Goal: Transaction & Acquisition: Obtain resource

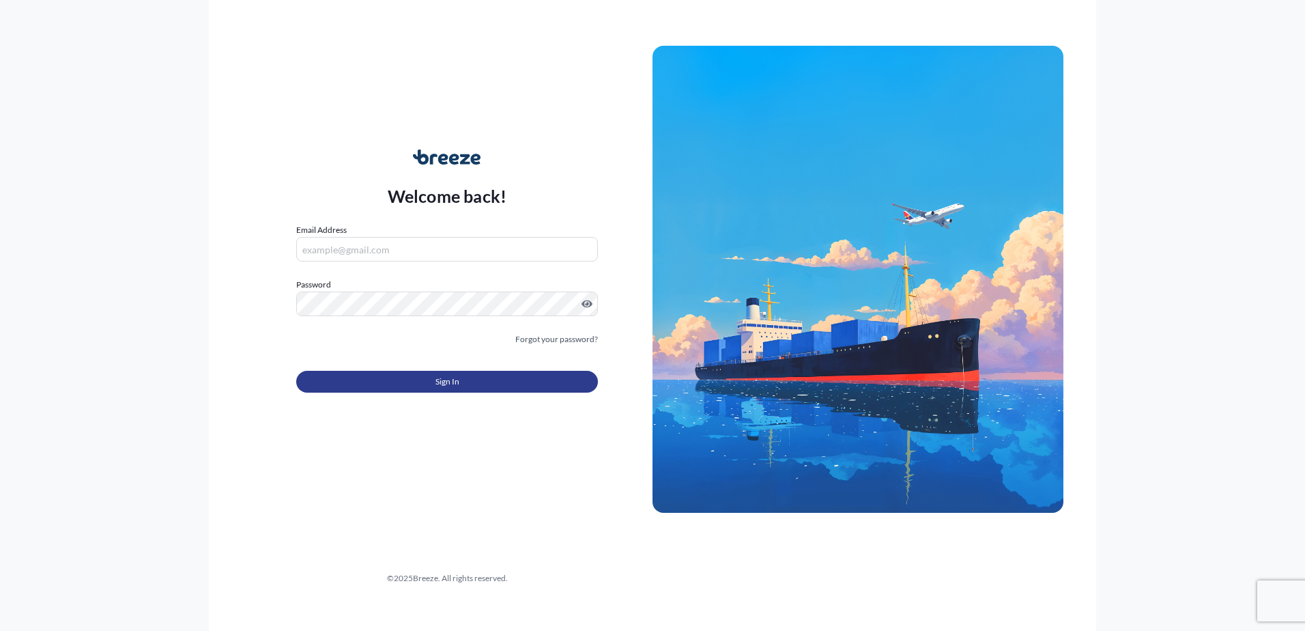
type input "[PERSON_NAME][EMAIL_ADDRESS][DOMAIN_NAME]"
click at [458, 380] on span "Sign In" at bounding box center [448, 382] width 24 height 14
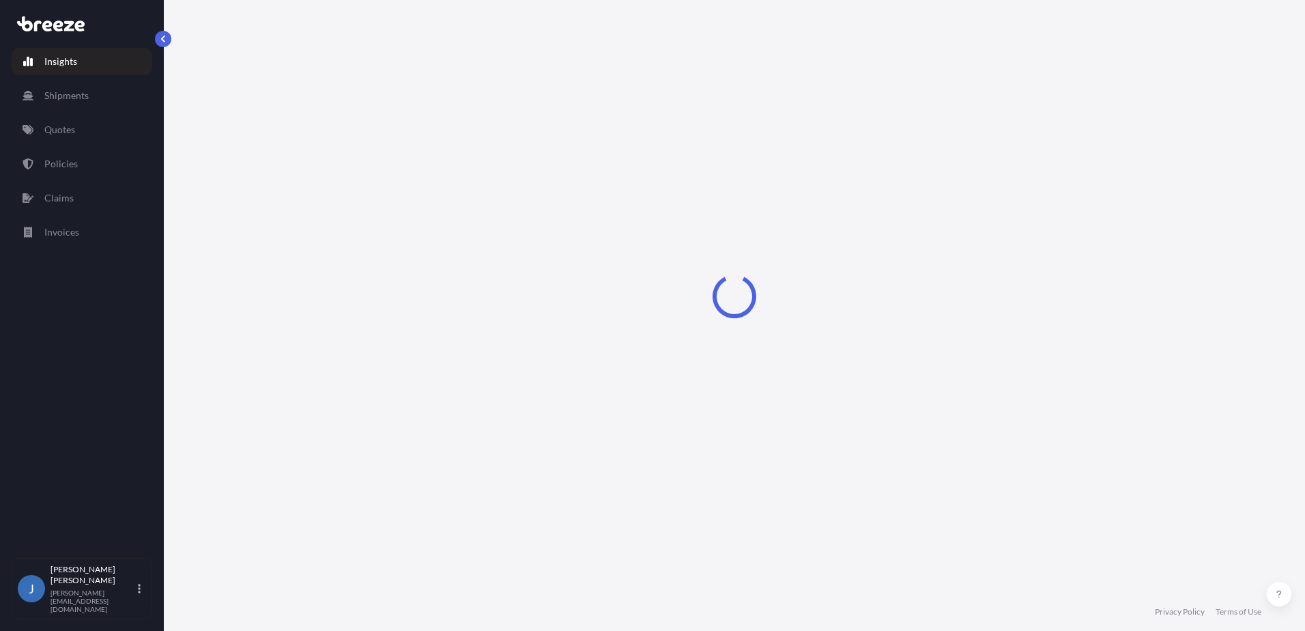
select select "2025"
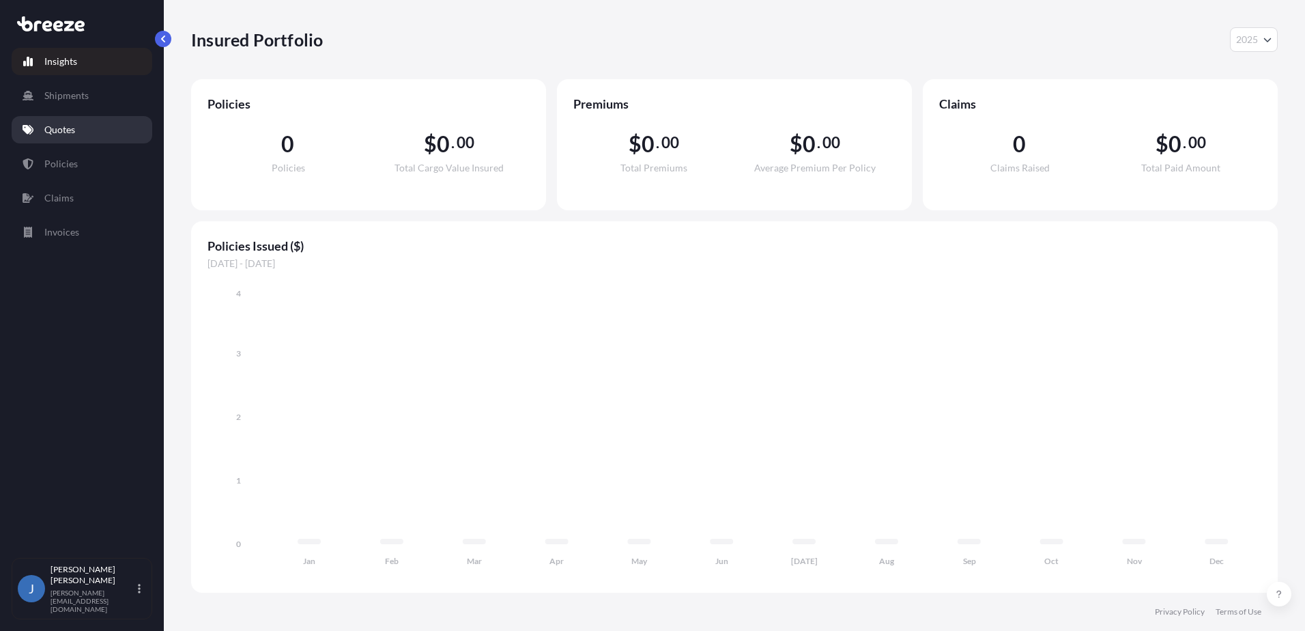
click at [63, 129] on p "Quotes" at bounding box center [59, 130] width 31 height 14
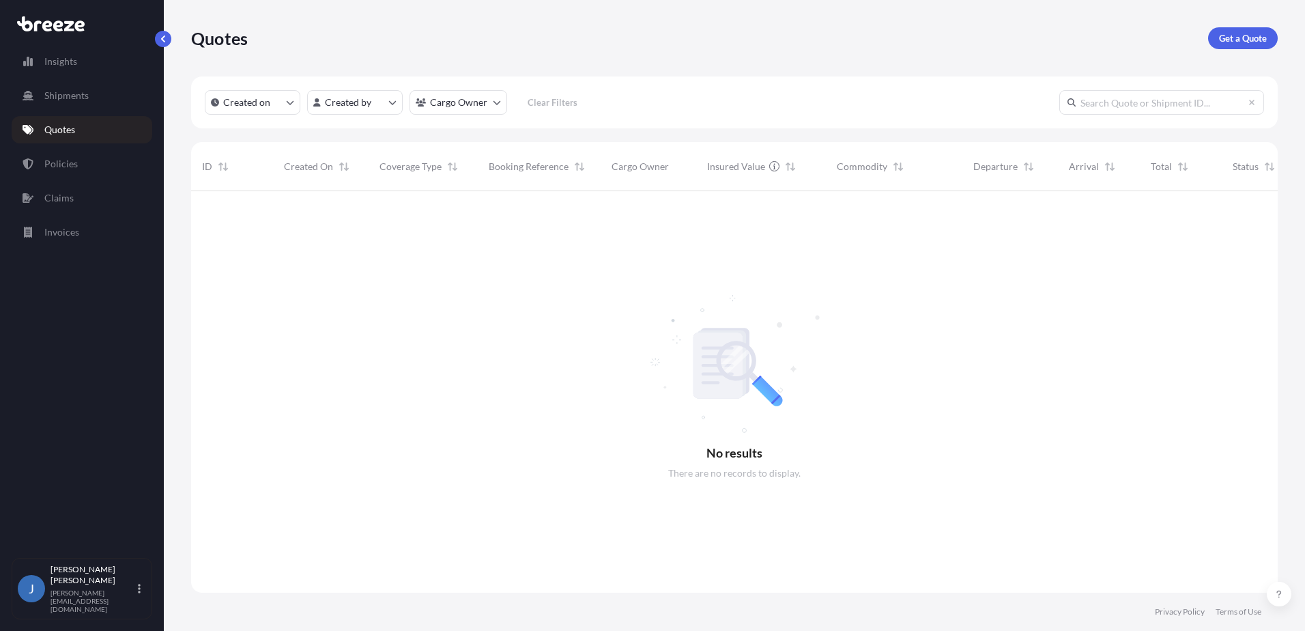
scroll to position [440, 1077]
click at [1266, 34] on p "Get a Quote" at bounding box center [1243, 38] width 48 height 14
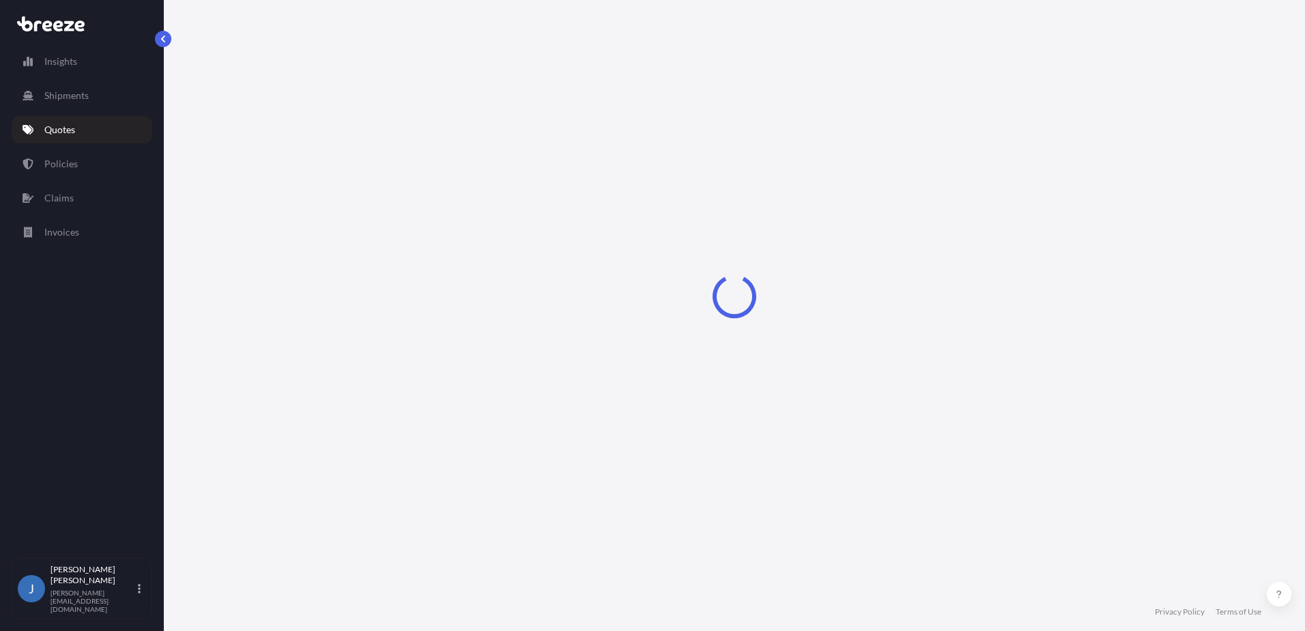
select select "Sea"
select select "1"
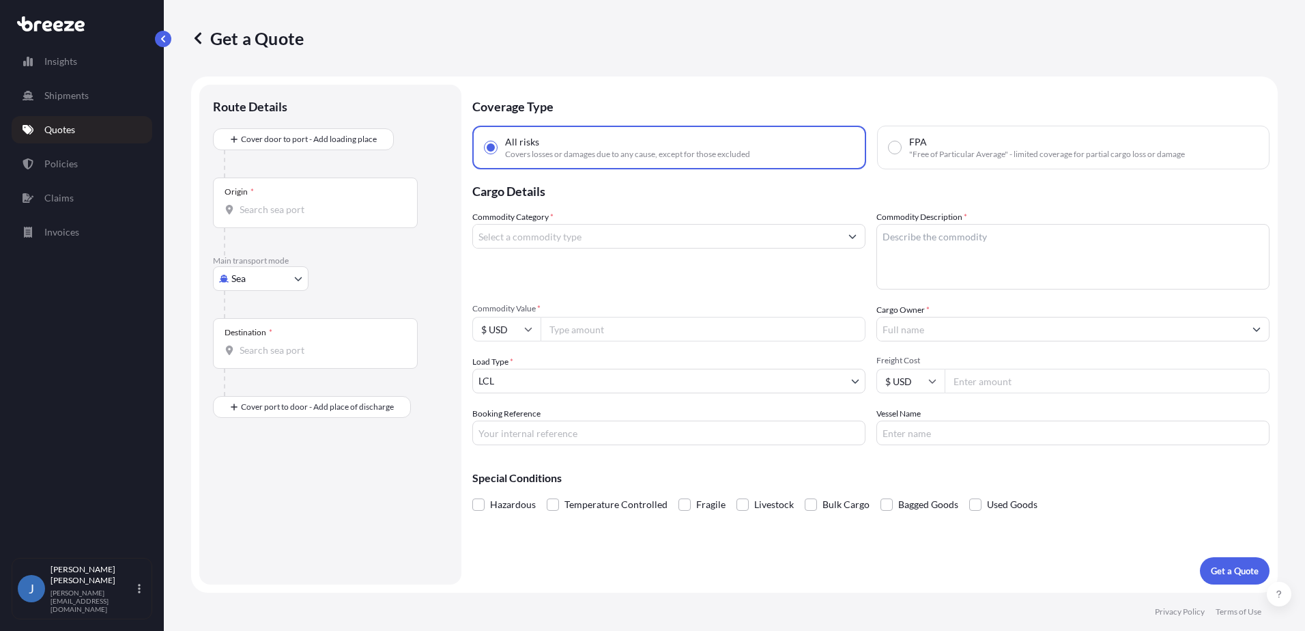
click at [76, 132] on link "Quotes" at bounding box center [82, 129] width 141 height 27
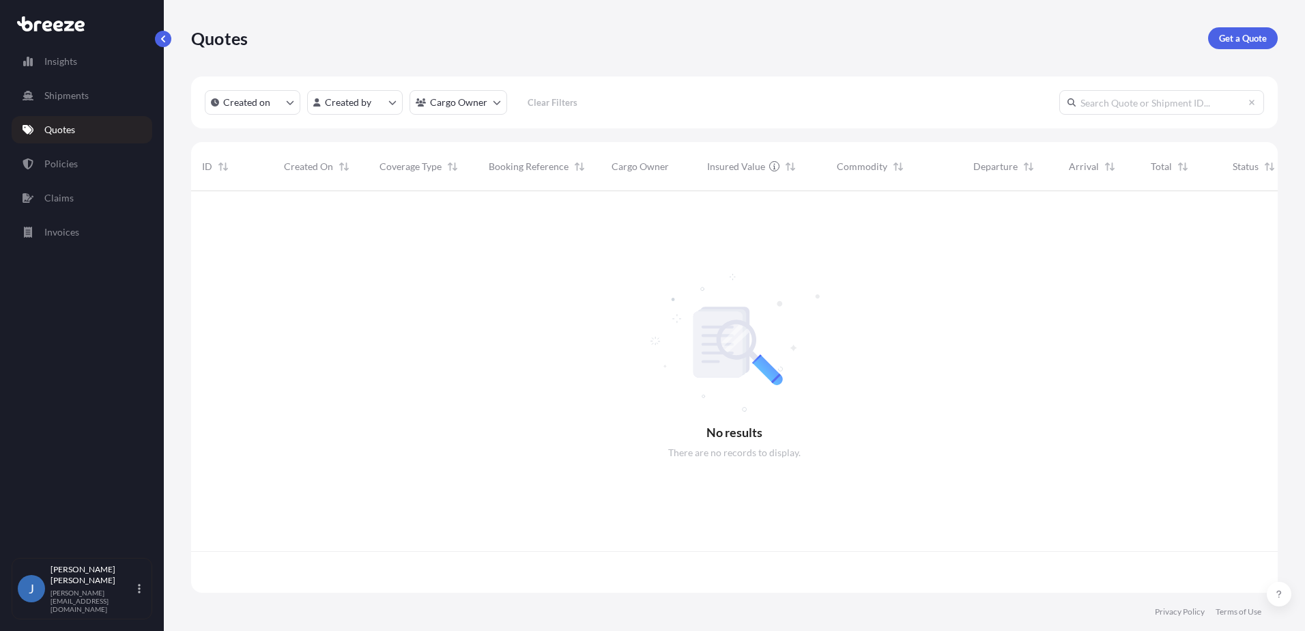
scroll to position [399, 1077]
click at [66, 126] on p "Quotes" at bounding box center [59, 130] width 31 height 14
click at [1151, 104] on input "text" at bounding box center [1162, 102] width 205 height 25
click at [66, 103] on link "Shipments" at bounding box center [82, 95] width 141 height 27
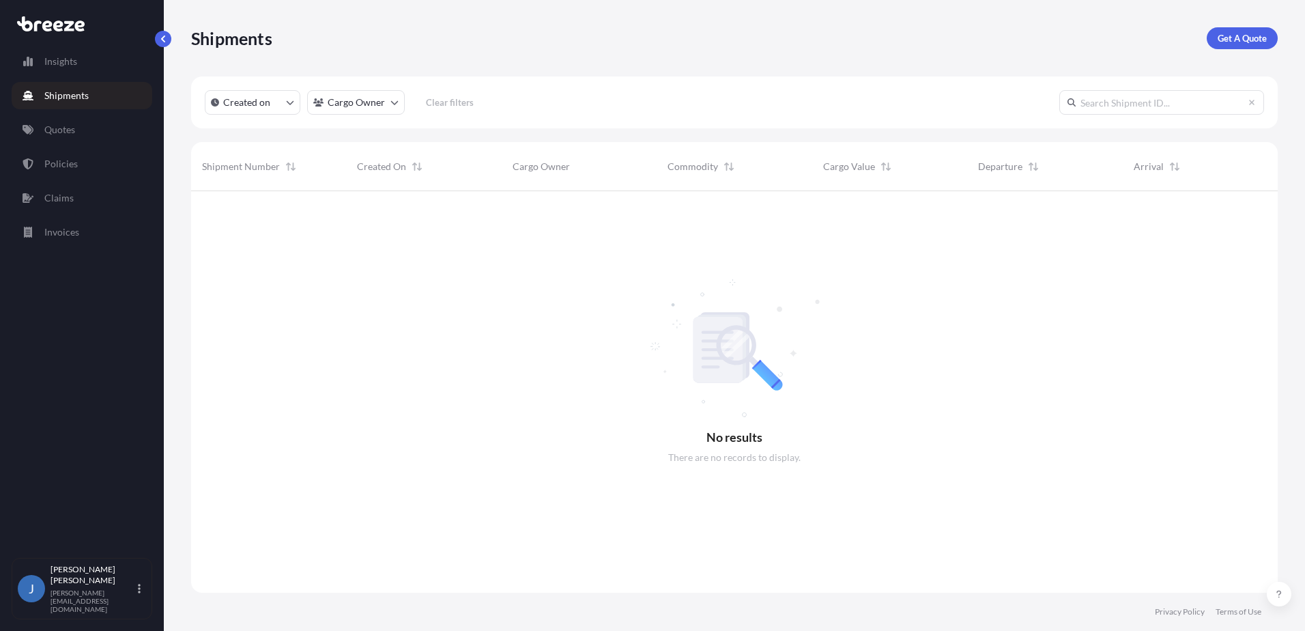
scroll to position [440, 1077]
click at [59, 137] on link "Quotes" at bounding box center [82, 129] width 141 height 27
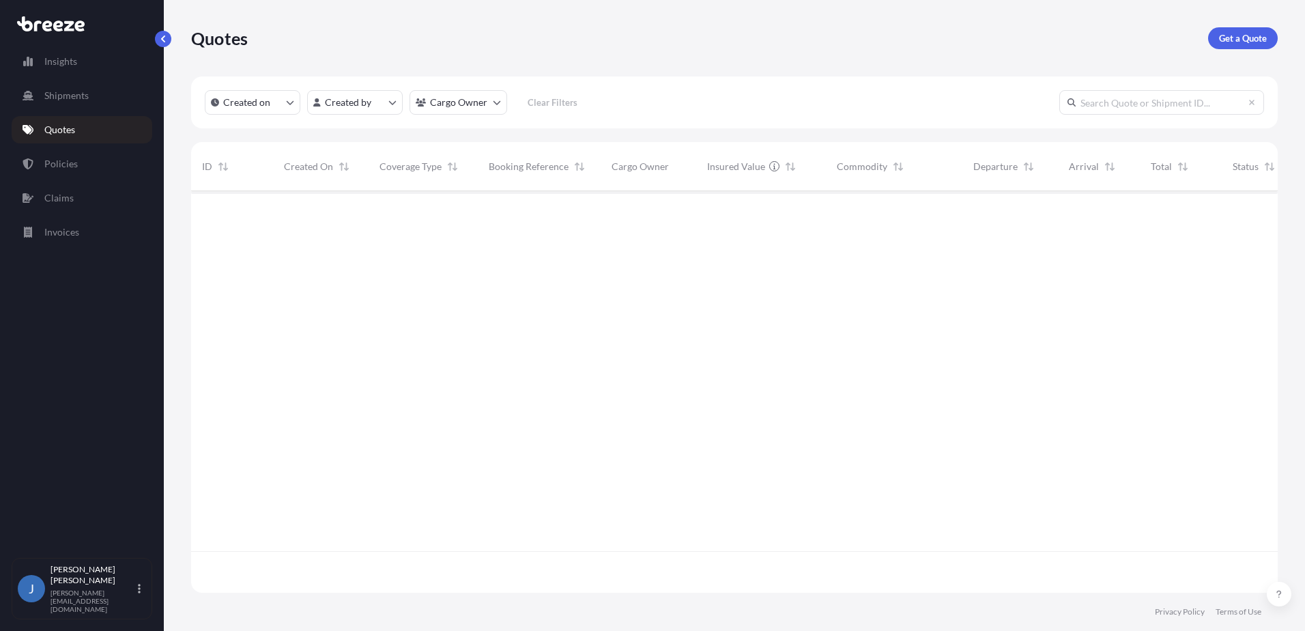
scroll to position [440, 1077]
click at [1245, 40] on p "Get a Quote" at bounding box center [1243, 38] width 48 height 14
select select "Sea"
select select "1"
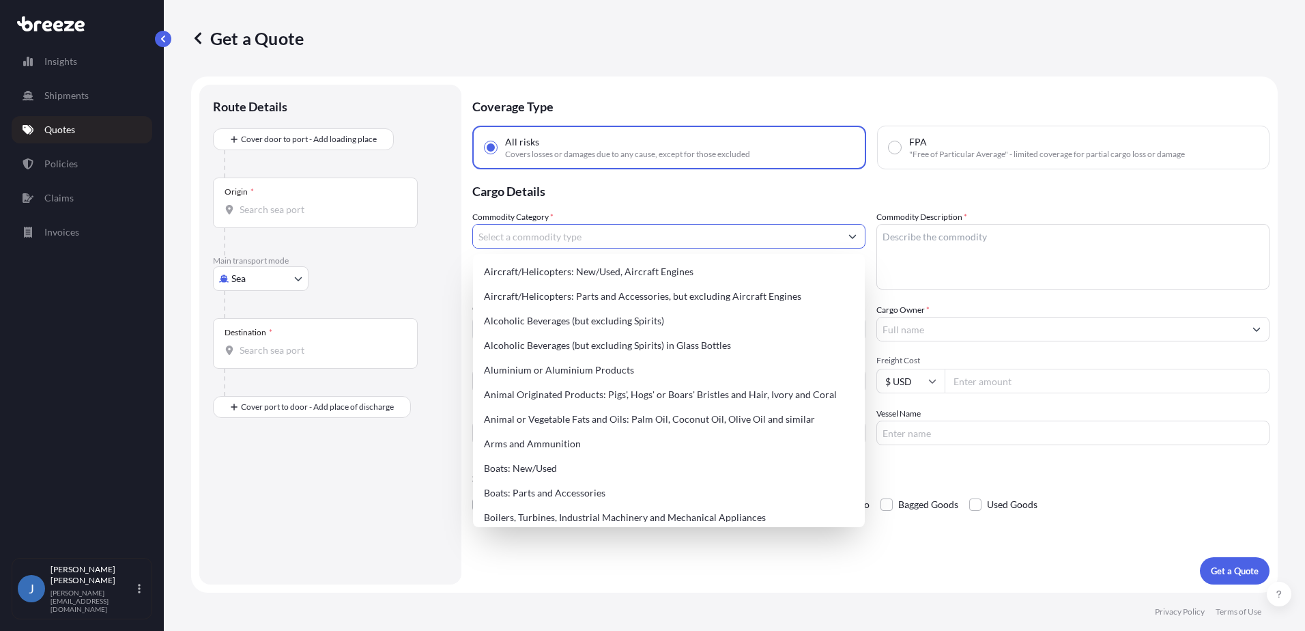
click at [705, 244] on input "Commodity Category *" at bounding box center [656, 236] width 367 height 25
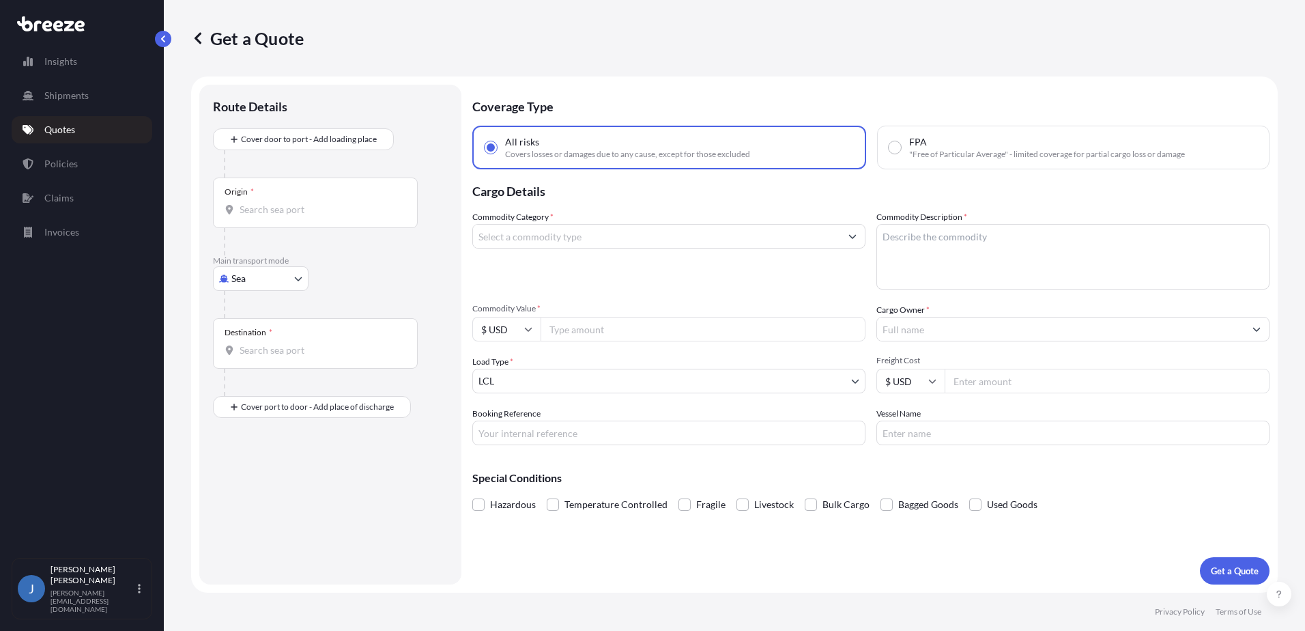
click at [595, 240] on input "Commodity Category *" at bounding box center [656, 236] width 367 height 25
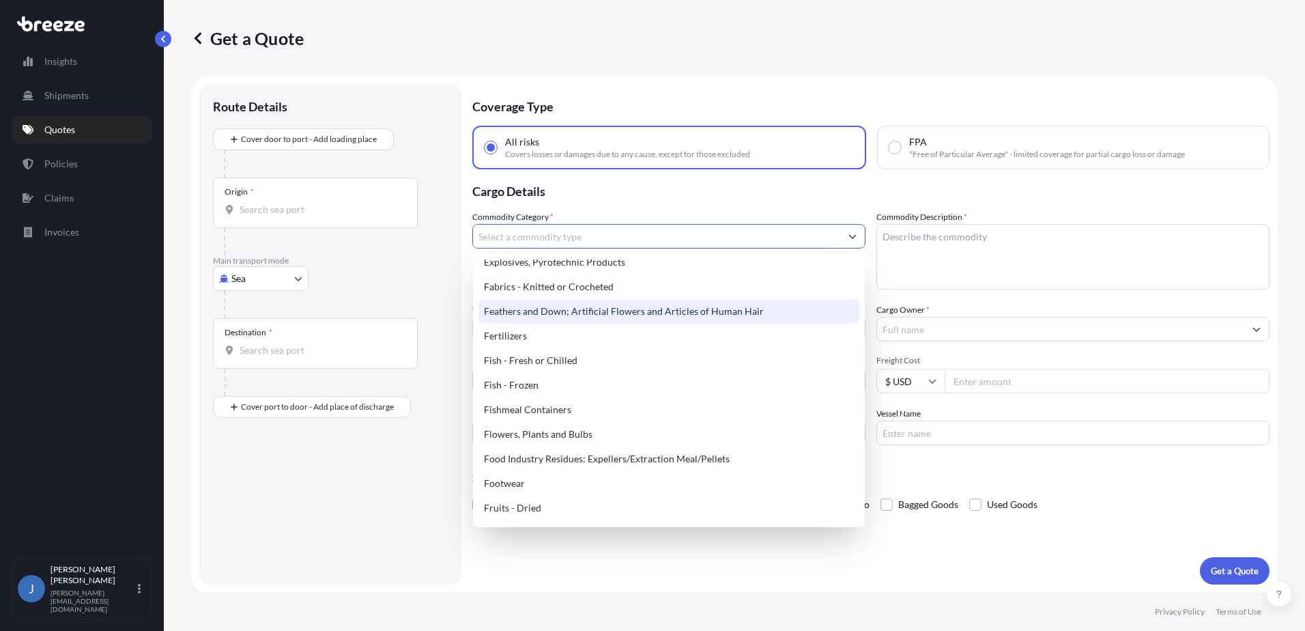
scroll to position [819, 0]
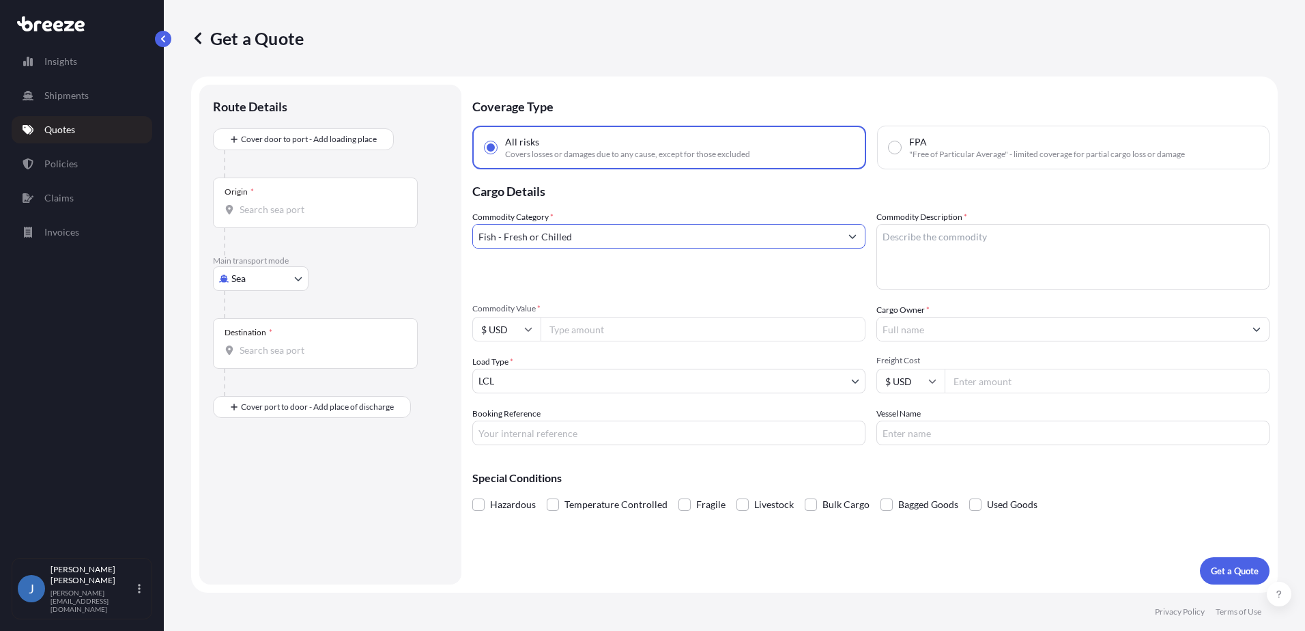
click at [638, 240] on input "Fish - Fresh or Chilled" at bounding box center [656, 236] width 367 height 25
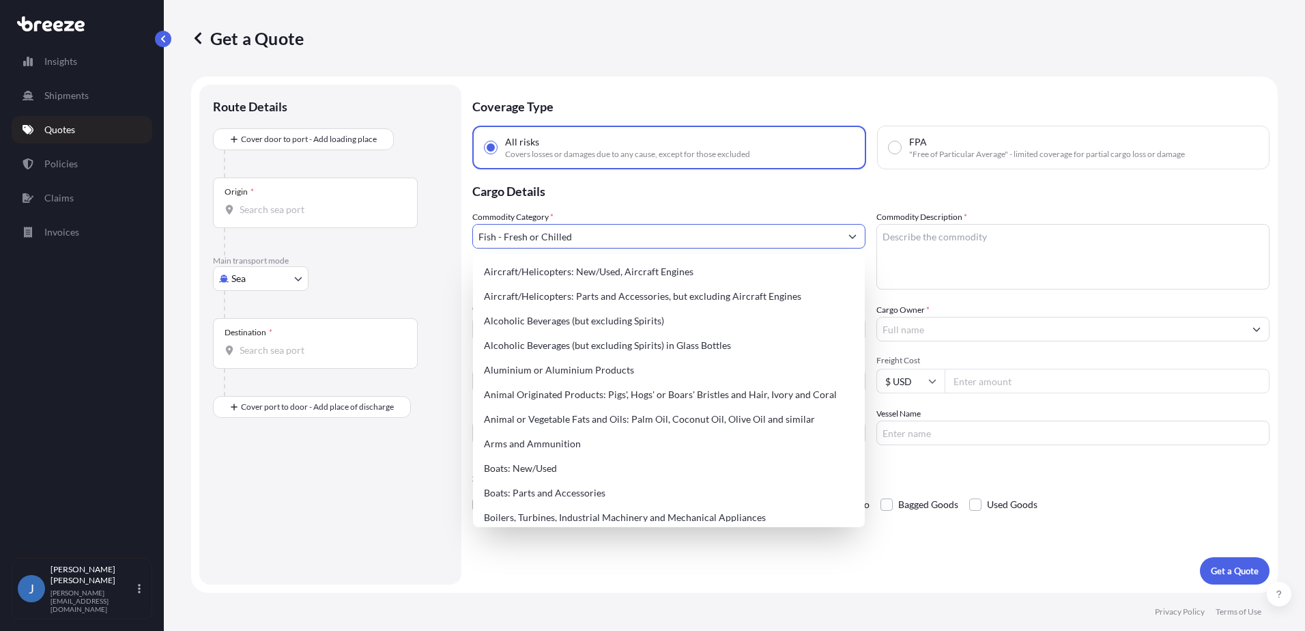
click at [849, 236] on icon "Show suggestions" at bounding box center [853, 236] width 8 height 8
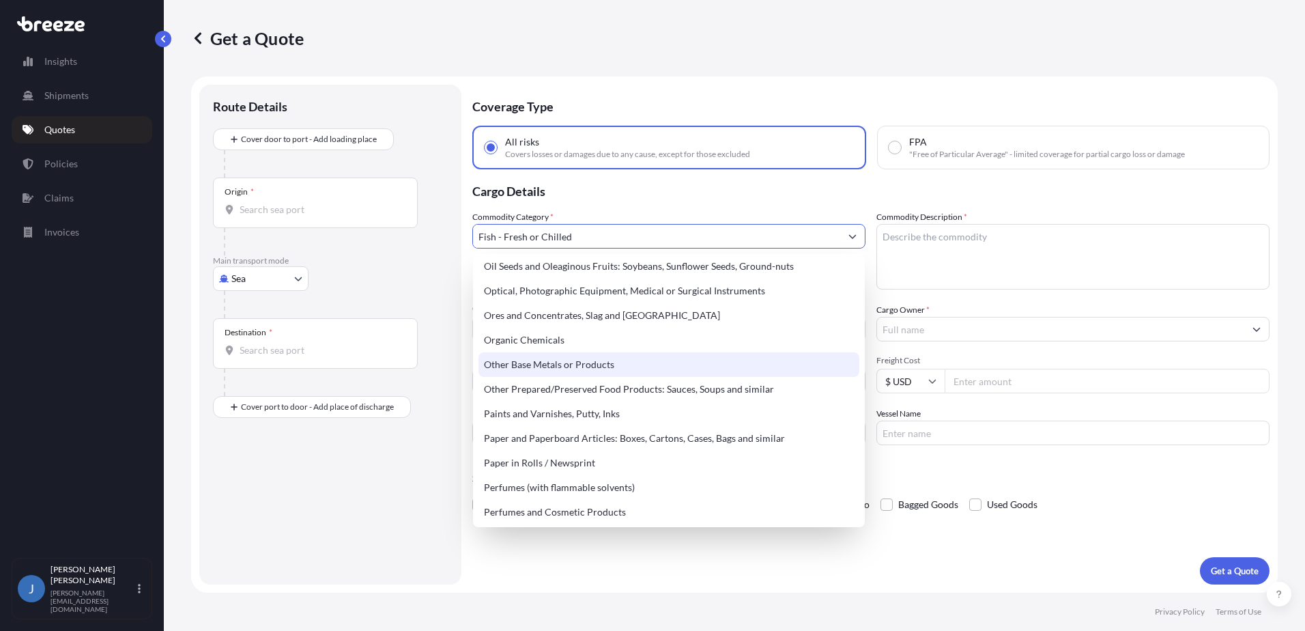
scroll to position [2187, 0]
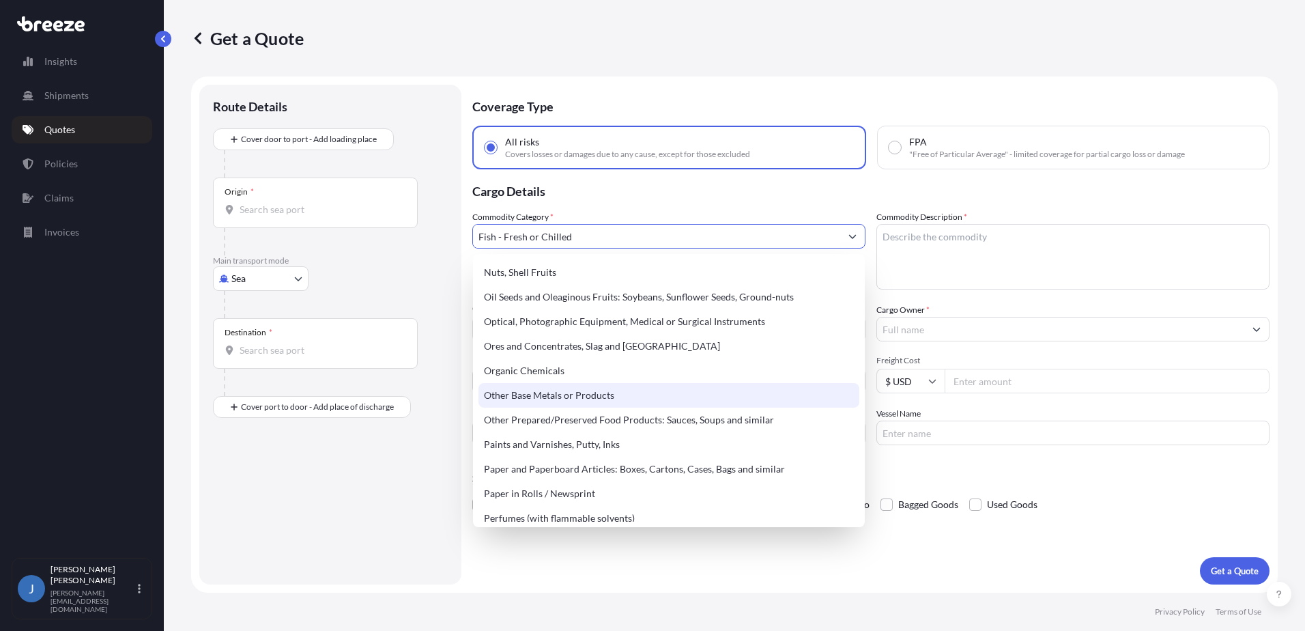
click at [620, 394] on div "Other Base Metals or Products" at bounding box center [669, 395] width 381 height 25
type input "Other Base Metals or Products"
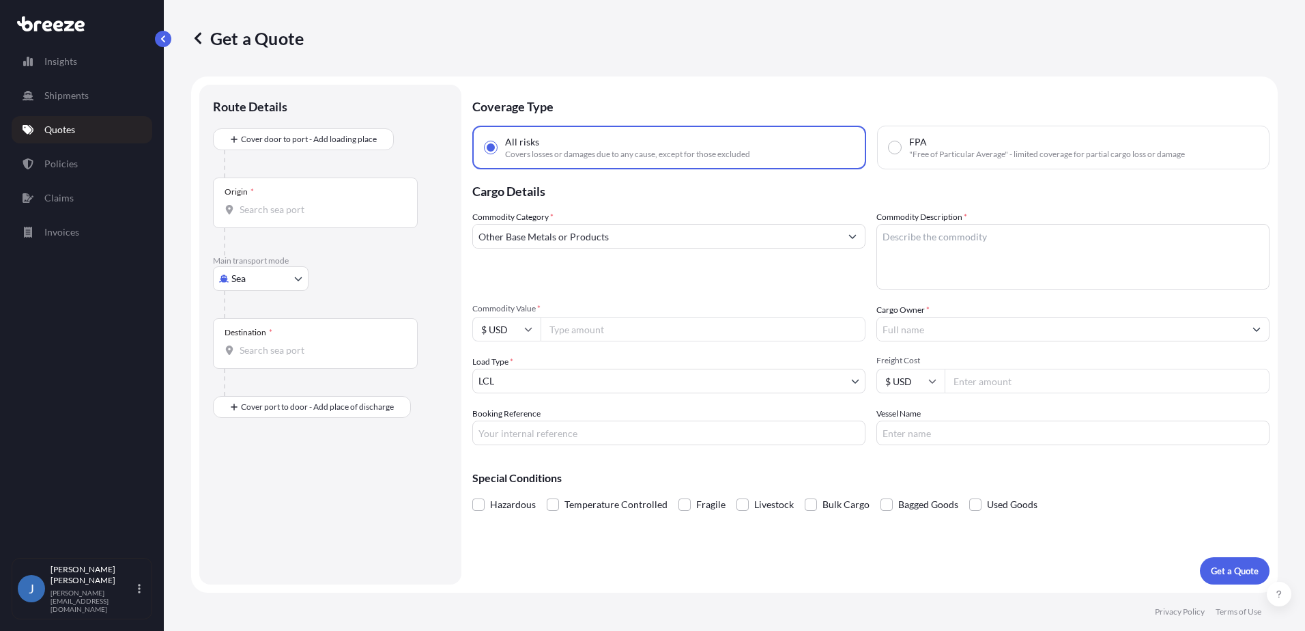
click at [984, 239] on textarea "Commodity Description *" at bounding box center [1073, 257] width 393 height 66
paste textarea "Hoist and Roller Parts"
type textarea "Hoist and Roller Parts"
click at [591, 330] on input "Commodity Value *" at bounding box center [703, 329] width 325 height 25
click at [621, 336] on input "Commodity Value *" at bounding box center [703, 329] width 325 height 25
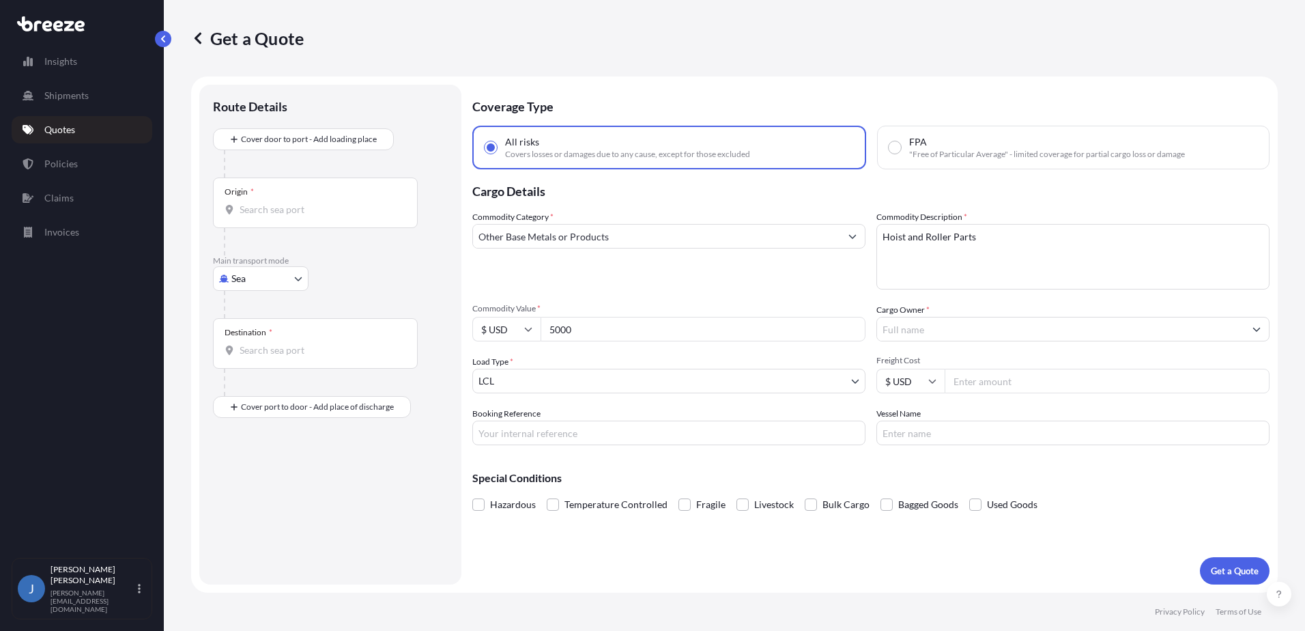
type input "5000"
click at [968, 331] on input "Cargo Owner *" at bounding box center [1060, 329] width 367 height 25
click at [954, 327] on input "House Foo" at bounding box center [1060, 329] width 367 height 25
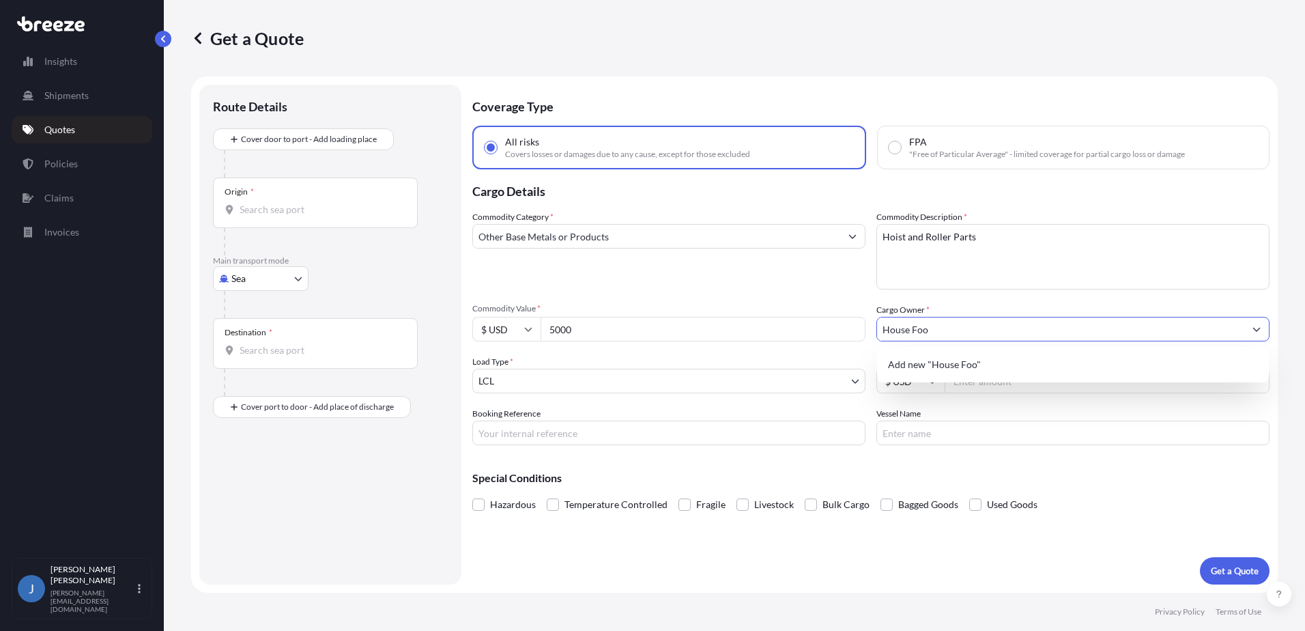
drag, startPoint x: 954, startPoint y: 327, endPoint x: 782, endPoint y: 335, distance: 171.6
click at [782, 335] on div "Commodity Category * Other Base Metals or Products Commodity Description * Hois…" at bounding box center [870, 327] width 797 height 235
paste input "ds America Corp."
type input "House Foods America Corp."
click at [837, 350] on div "Commodity Category * Other Base Metals or Products Commodity Description * Hois…" at bounding box center [870, 327] width 797 height 235
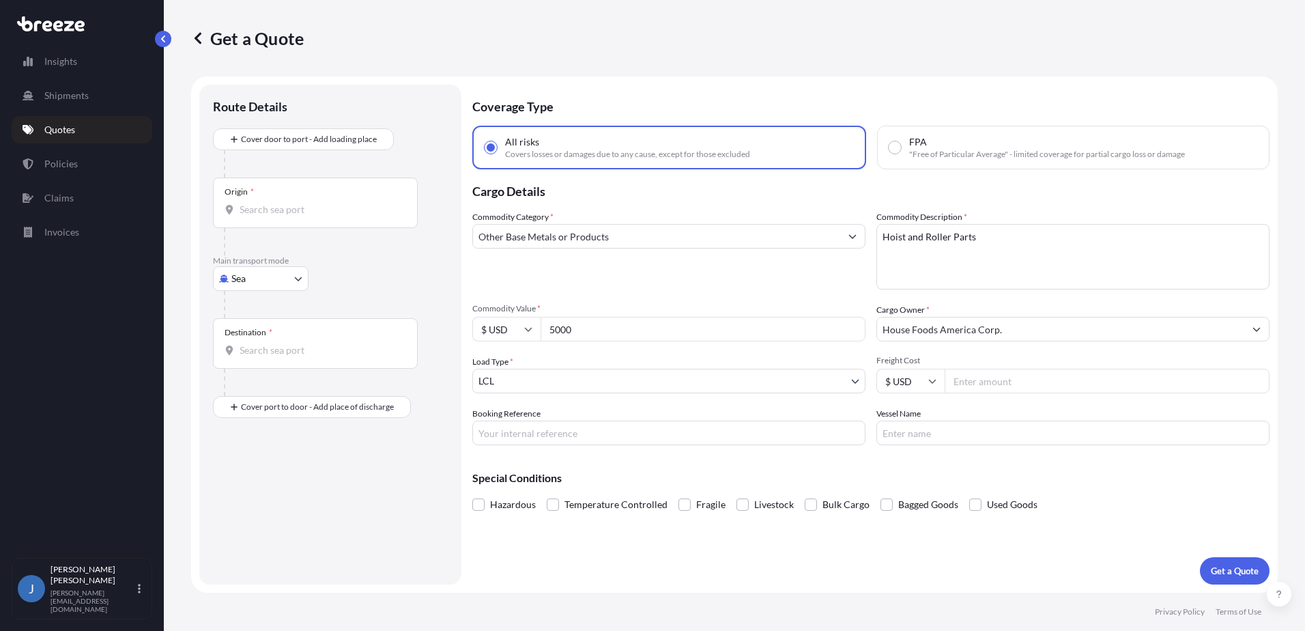
click at [980, 385] on input "Freight Cost" at bounding box center [1107, 381] width 325 height 25
click at [980, 378] on input "Freight Cost" at bounding box center [1107, 381] width 325 height 25
type input "1000"
click at [675, 439] on input "Booking Reference" at bounding box center [668, 433] width 393 height 25
click at [765, 436] on input "Booking Reference" at bounding box center [668, 433] width 393 height 25
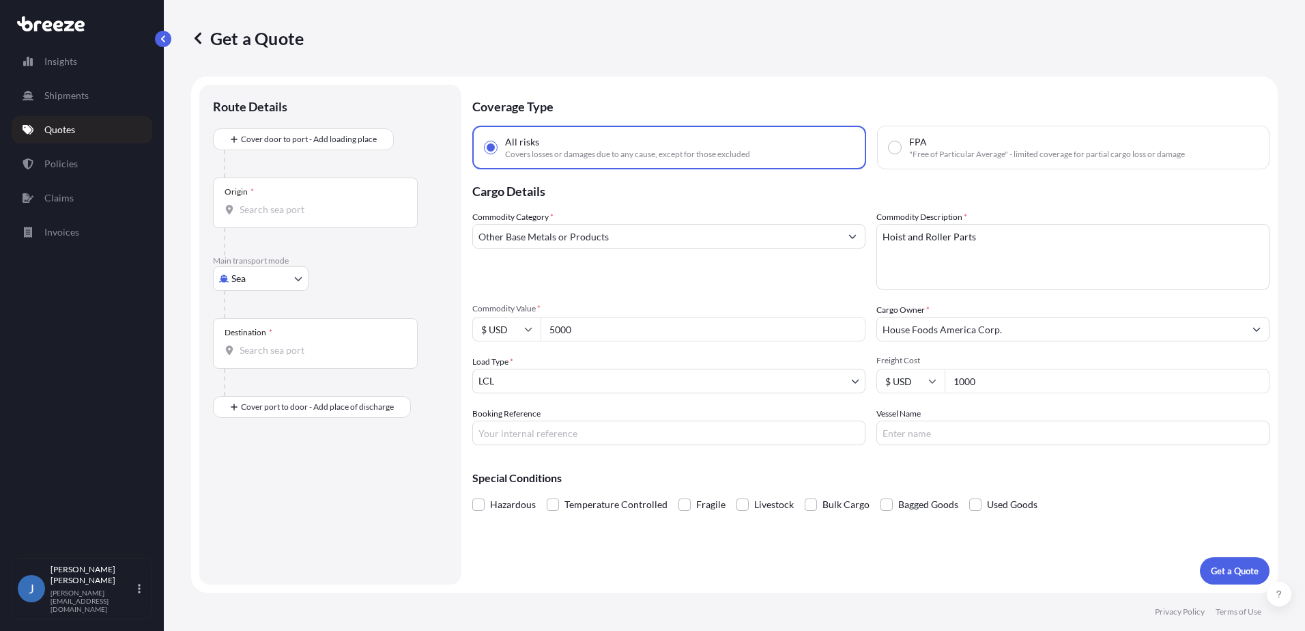
click at [760, 464] on div "Special Conditions Hazardous Temperature Controlled Fragile Livestock Bulk Carg…" at bounding box center [870, 485] width 797 height 59
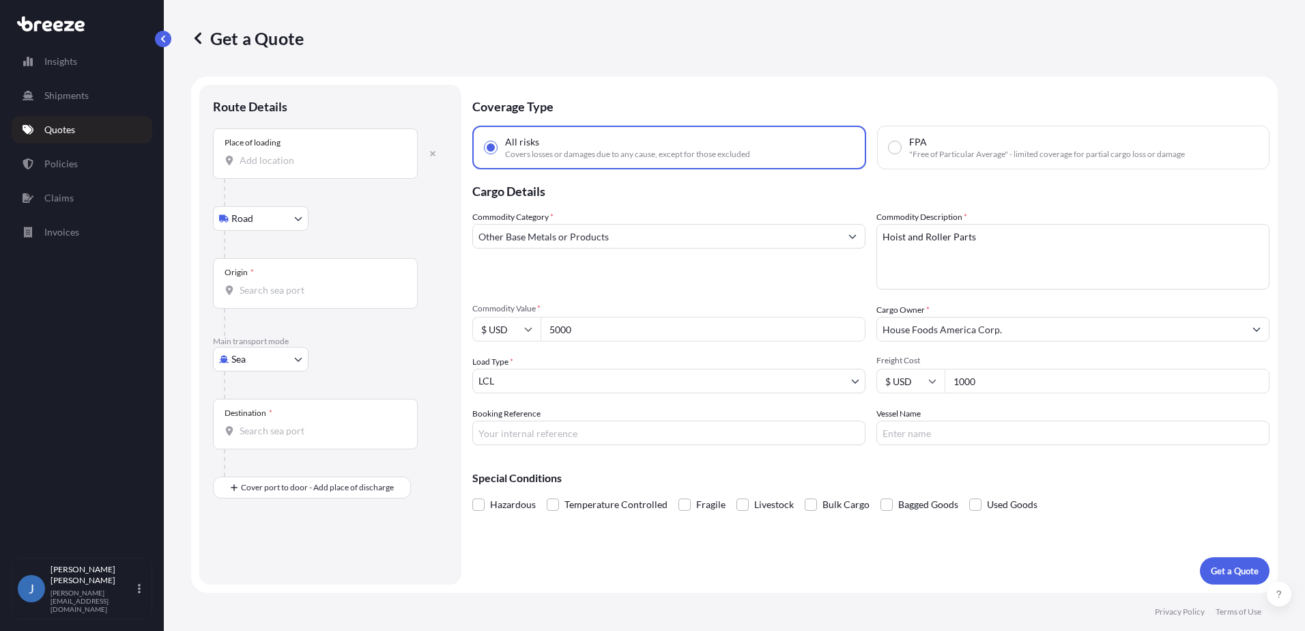
click at [330, 139] on div "Place of loading" at bounding box center [315, 153] width 205 height 51
click at [330, 154] on input "Place of loading" at bounding box center [320, 161] width 161 height 14
click at [287, 158] on input "Place of loading" at bounding box center [320, 161] width 161 height 14
click at [257, 141] on div "Place of loading" at bounding box center [253, 142] width 56 height 11
click at [257, 154] on input "Place of loading" at bounding box center [320, 161] width 161 height 14
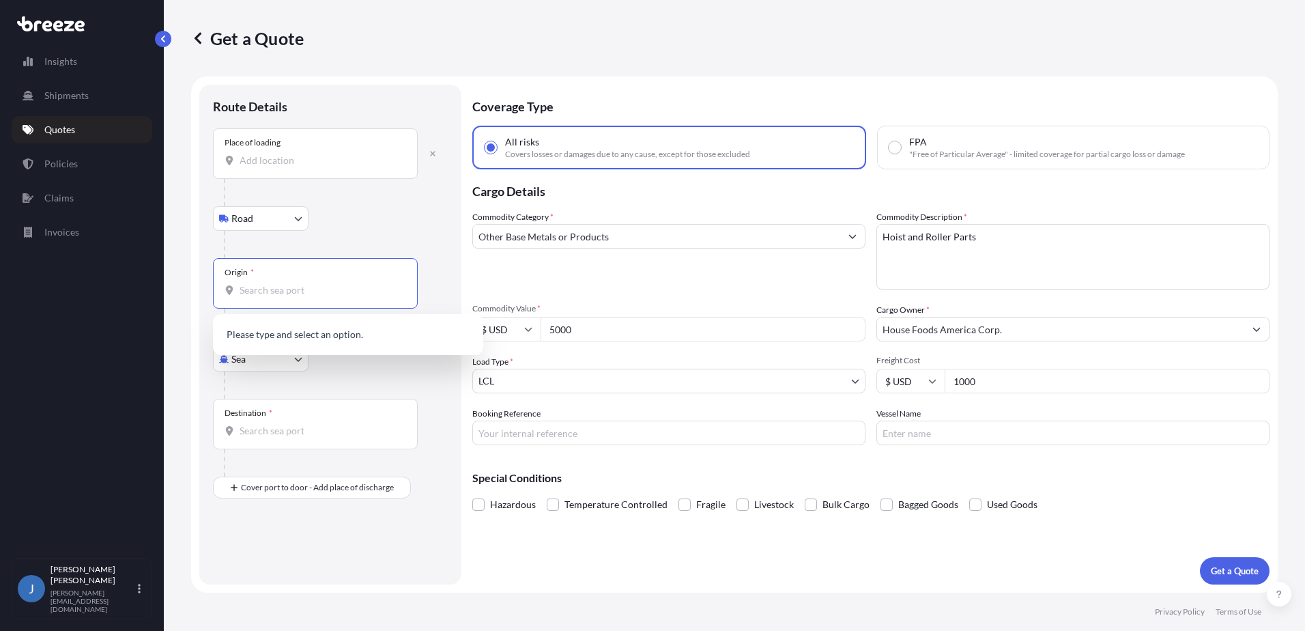
click at [298, 294] on input "Origin *" at bounding box center [320, 290] width 161 height 14
click at [293, 357] on body "0 options available. 0 options available. 0 options available. Insights Shipmen…" at bounding box center [652, 315] width 1305 height 631
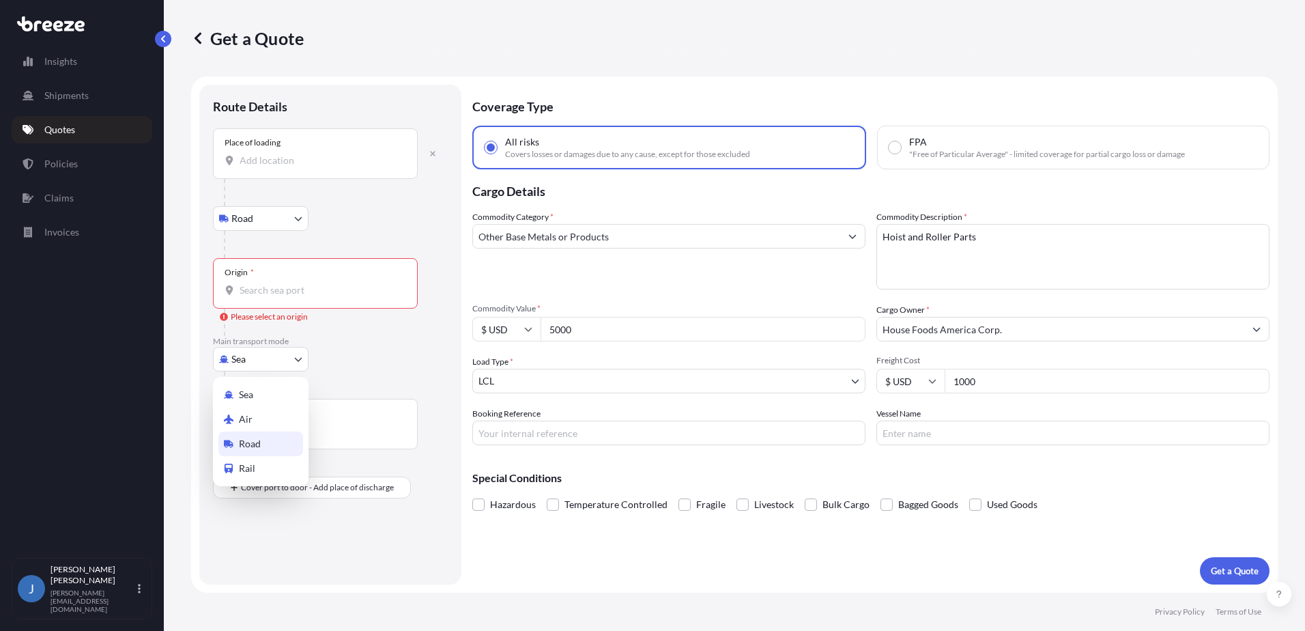
click at [259, 440] on span "Road" at bounding box center [250, 444] width 22 height 14
select select "Road"
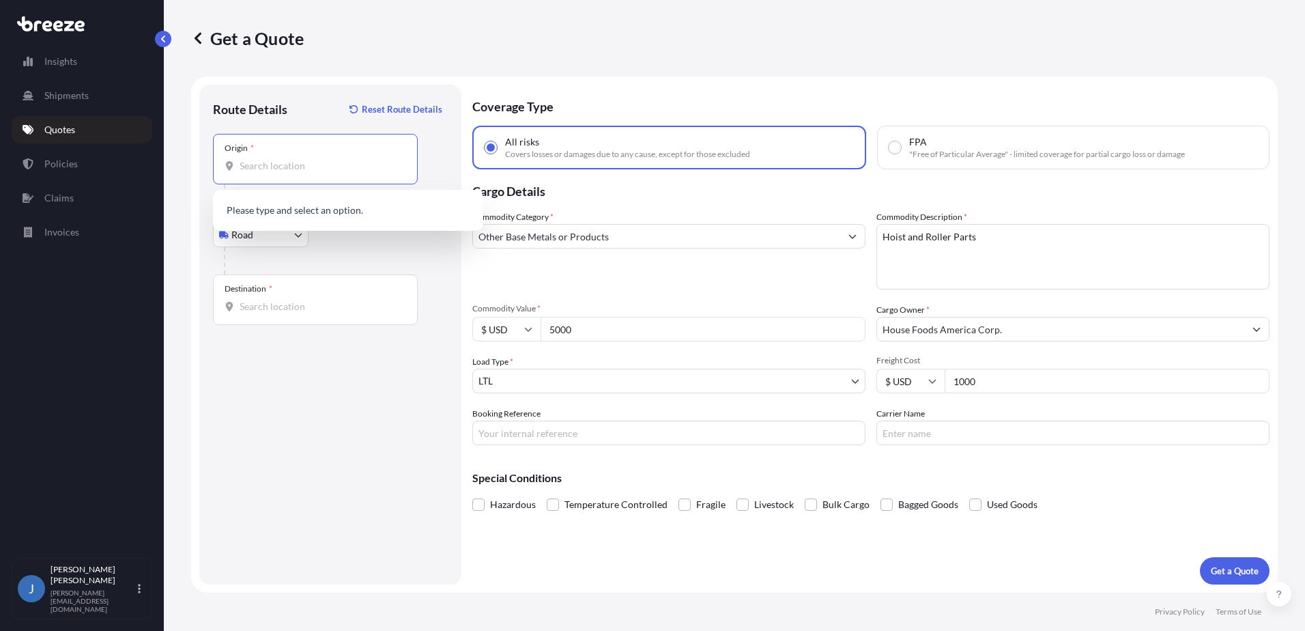
click at [345, 167] on input "Origin *" at bounding box center [320, 166] width 161 height 14
click at [341, 165] on input "Origin *" at bounding box center [320, 166] width 161 height 14
click at [345, 147] on div "Origin *" at bounding box center [315, 159] width 205 height 51
click at [345, 159] on input "Origin * Please select an origin" at bounding box center [320, 166] width 161 height 14
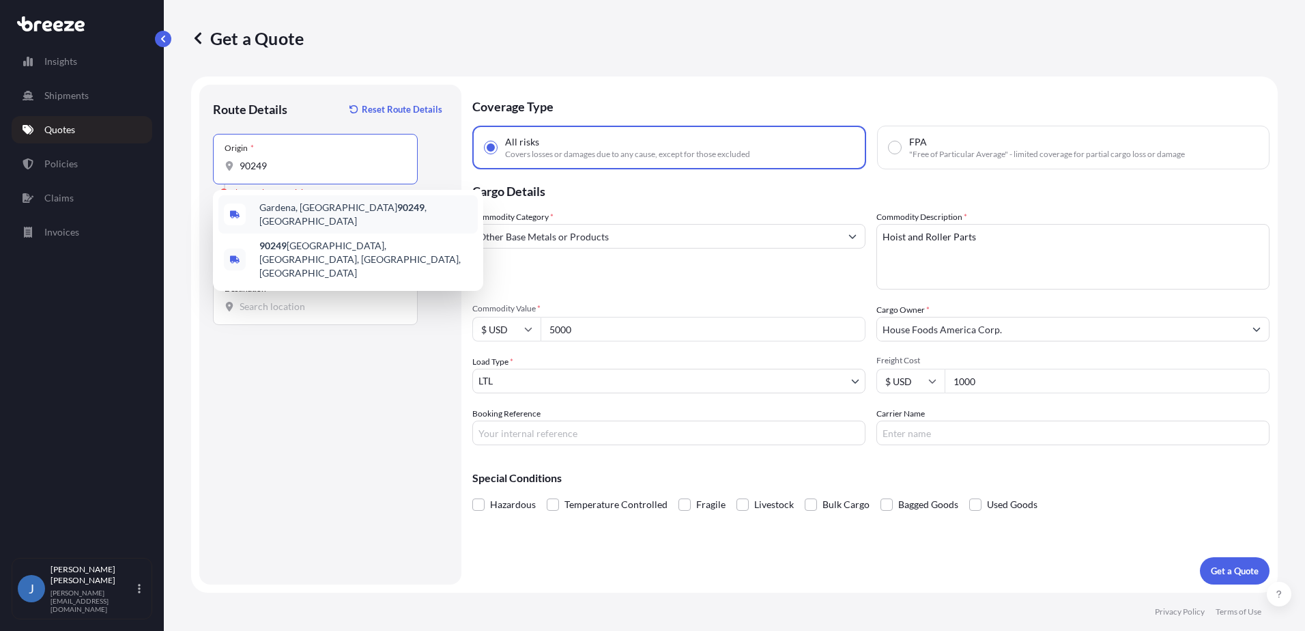
click at [343, 216] on span "[GEOGRAPHIC_DATA] , [GEOGRAPHIC_DATA]" at bounding box center [365, 214] width 213 height 27
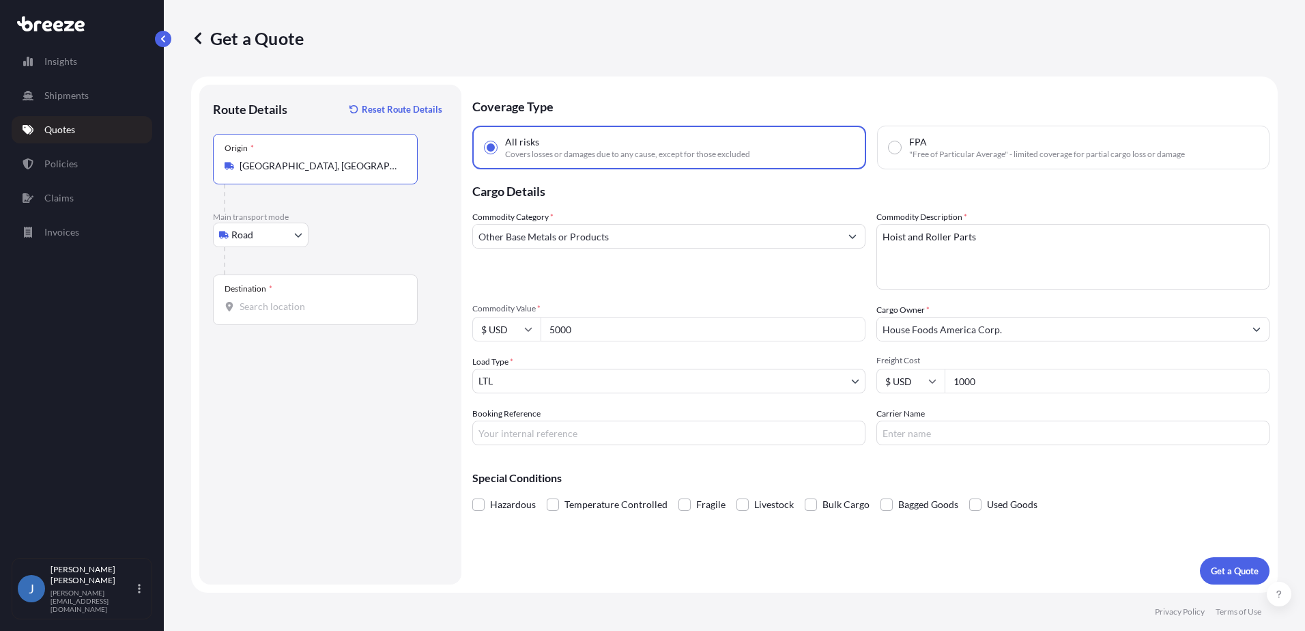
type input "[GEOGRAPHIC_DATA], [GEOGRAPHIC_DATA]"
click at [298, 300] on input "Destination *" at bounding box center [320, 307] width 161 height 14
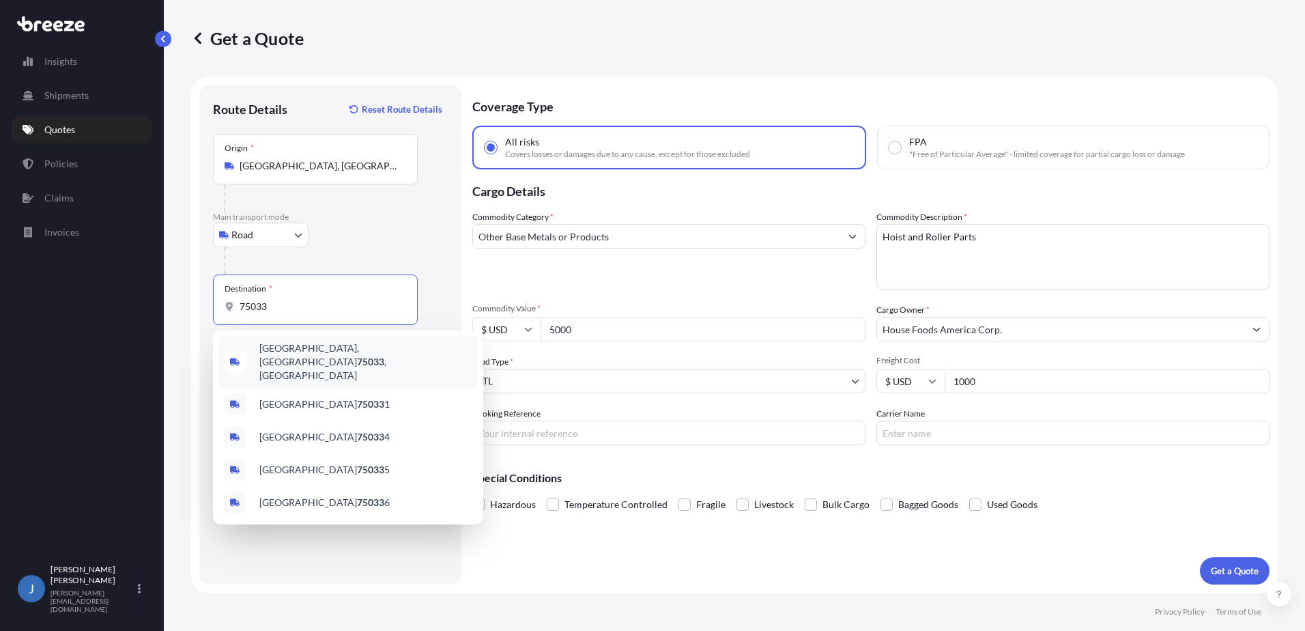
click at [355, 355] on div "[GEOGRAPHIC_DATA] , [GEOGRAPHIC_DATA]" at bounding box center [347, 362] width 259 height 52
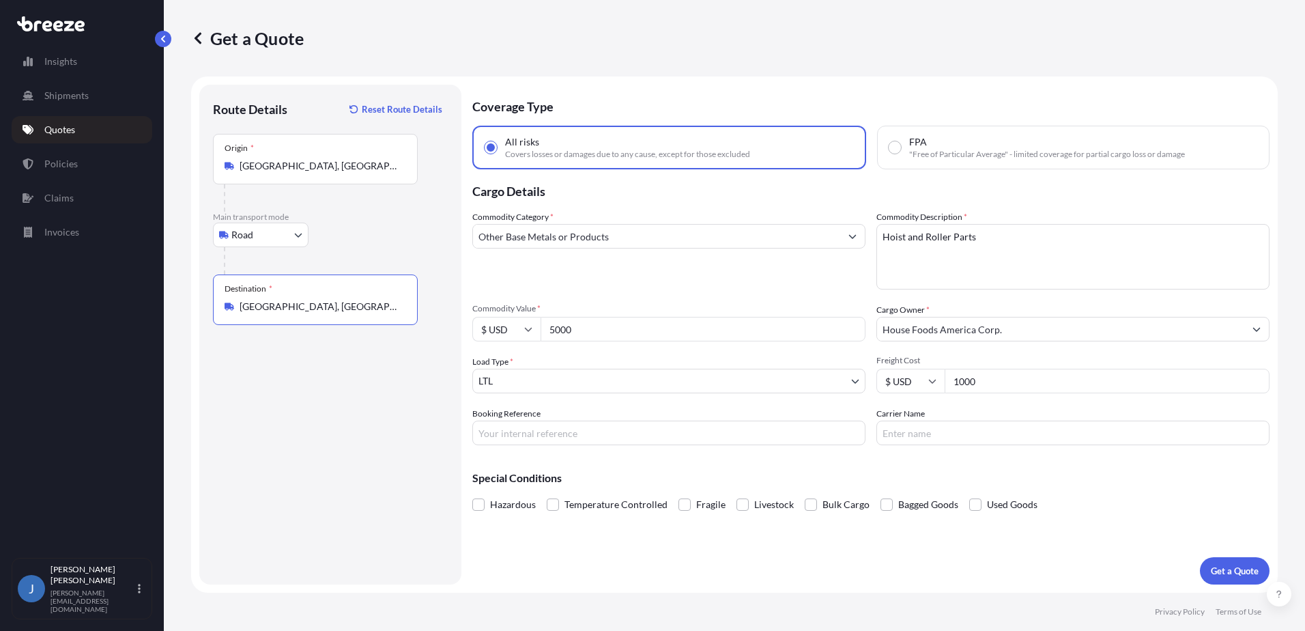
type input "[GEOGRAPHIC_DATA], [GEOGRAPHIC_DATA]"
click at [634, 431] on input "Booking Reference" at bounding box center [668, 433] width 393 height 25
click at [653, 413] on div "Booking Reference" at bounding box center [668, 426] width 393 height 38
click at [281, 236] on body "Insights Shipments Quotes Policies Claims Invoices J [PERSON_NAME] [PERSON_NAME…" at bounding box center [652, 315] width 1305 height 631
click at [255, 321] on span "Road" at bounding box center [250, 320] width 22 height 14
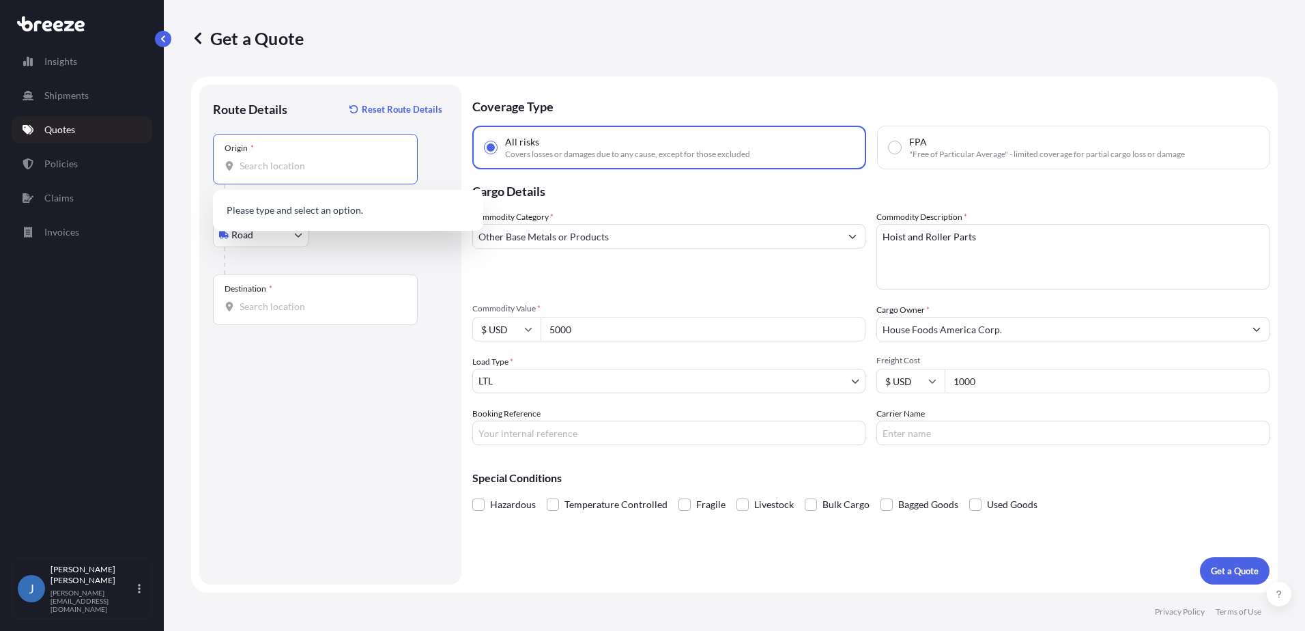
click at [320, 169] on input "Origin *" at bounding box center [320, 166] width 161 height 14
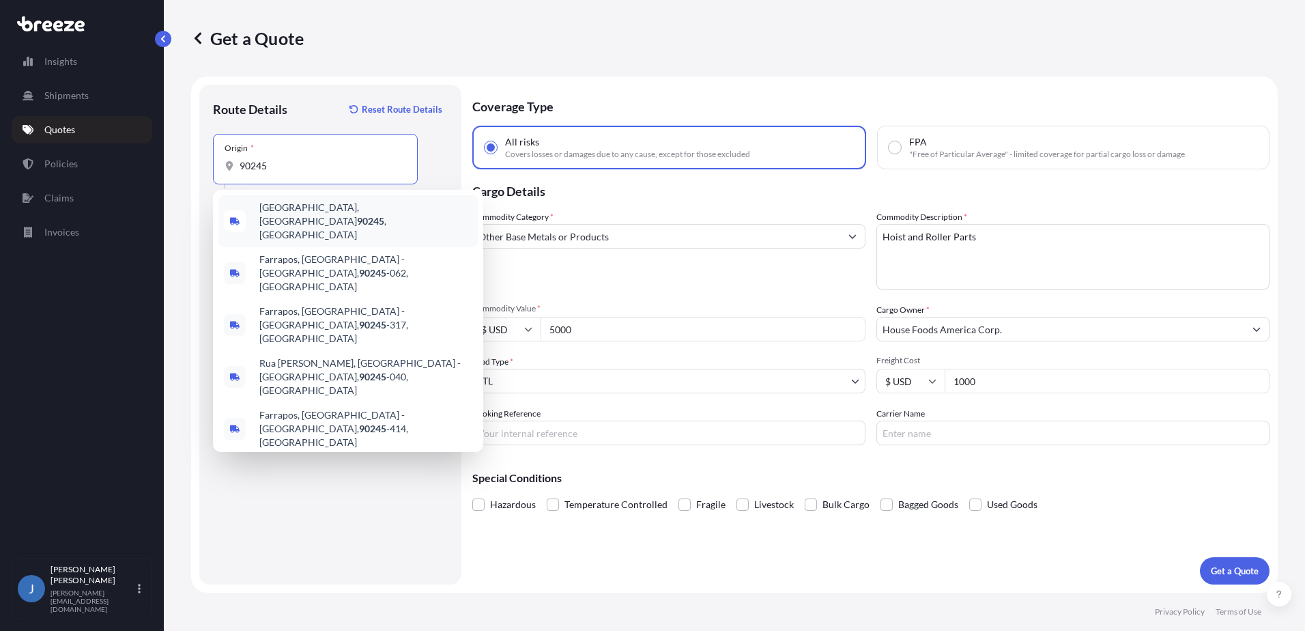
click at [327, 170] on input "90245" at bounding box center [320, 166] width 161 height 14
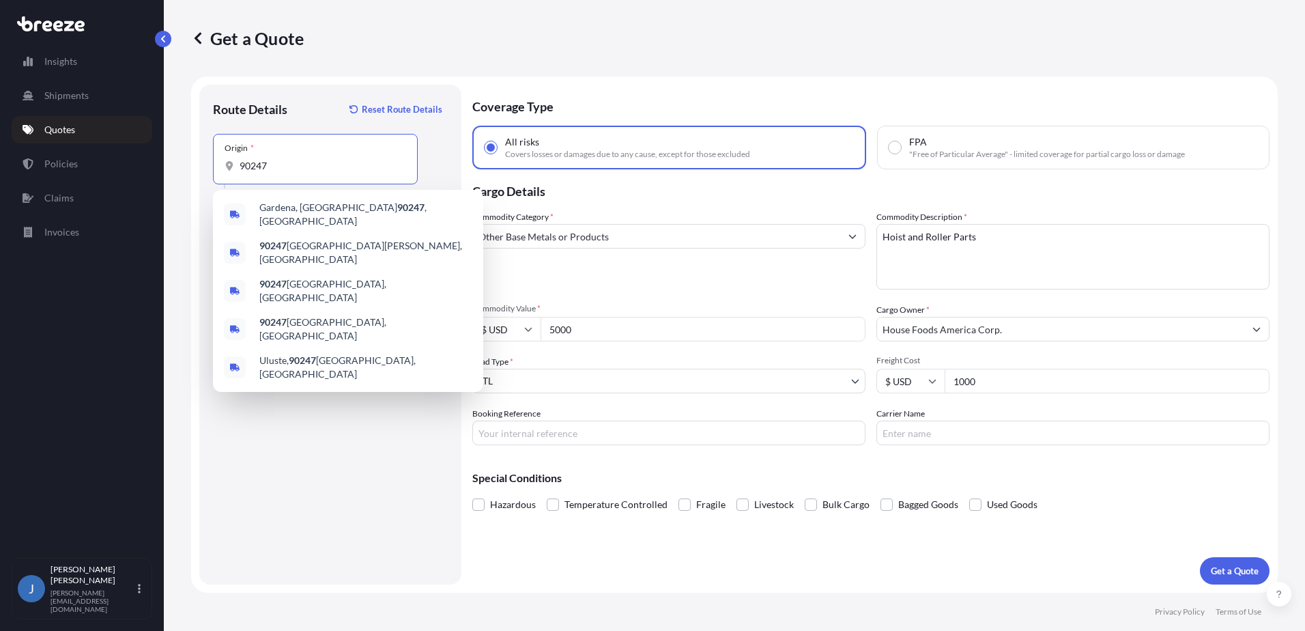
type input "90247"
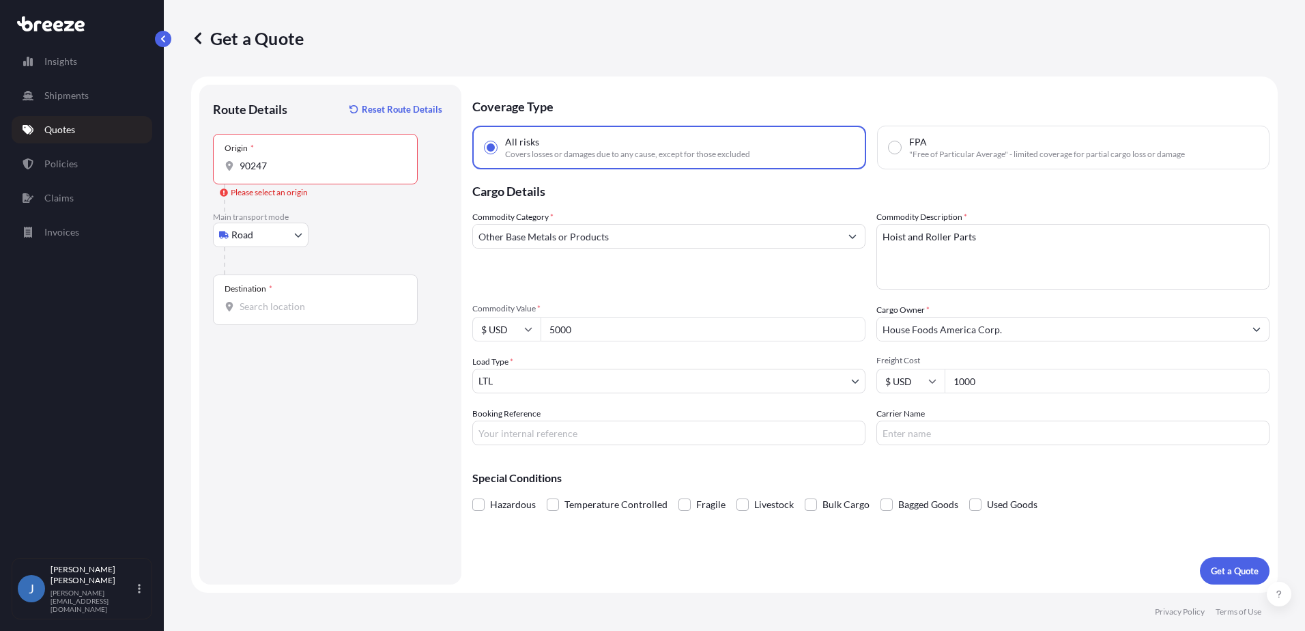
click at [305, 462] on div "Route Details Reset Route Details Place of loading Road Road Rail Origin * 9024…" at bounding box center [330, 334] width 235 height 472
drag, startPoint x: 670, startPoint y: 330, endPoint x: 456, endPoint y: 350, distance: 215.2
click at [446, 350] on form "Route Details Reset Route Details Place of loading Road Road Rail Origin * 9024…" at bounding box center [734, 334] width 1087 height 516
type input "10000"
drag, startPoint x: 993, startPoint y: 378, endPoint x: 944, endPoint y: 380, distance: 49.2
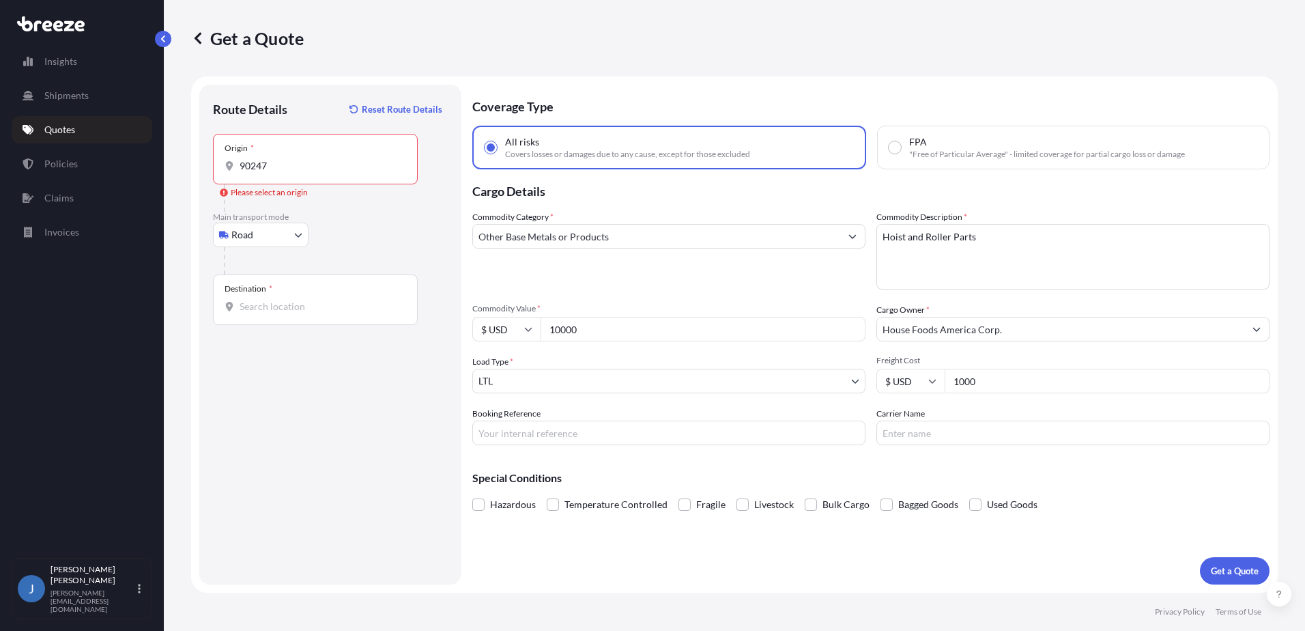
click at [944, 380] on div "$ USD 1000" at bounding box center [1073, 381] width 393 height 25
click at [679, 438] on input "Booking Reference" at bounding box center [668, 433] width 393 height 25
click at [984, 388] on input "1000" at bounding box center [1107, 381] width 325 height 25
drag, startPoint x: 986, startPoint y: 386, endPoint x: 907, endPoint y: 381, distance: 78.7
click at [907, 381] on div "$ USD 1000" at bounding box center [1073, 381] width 393 height 25
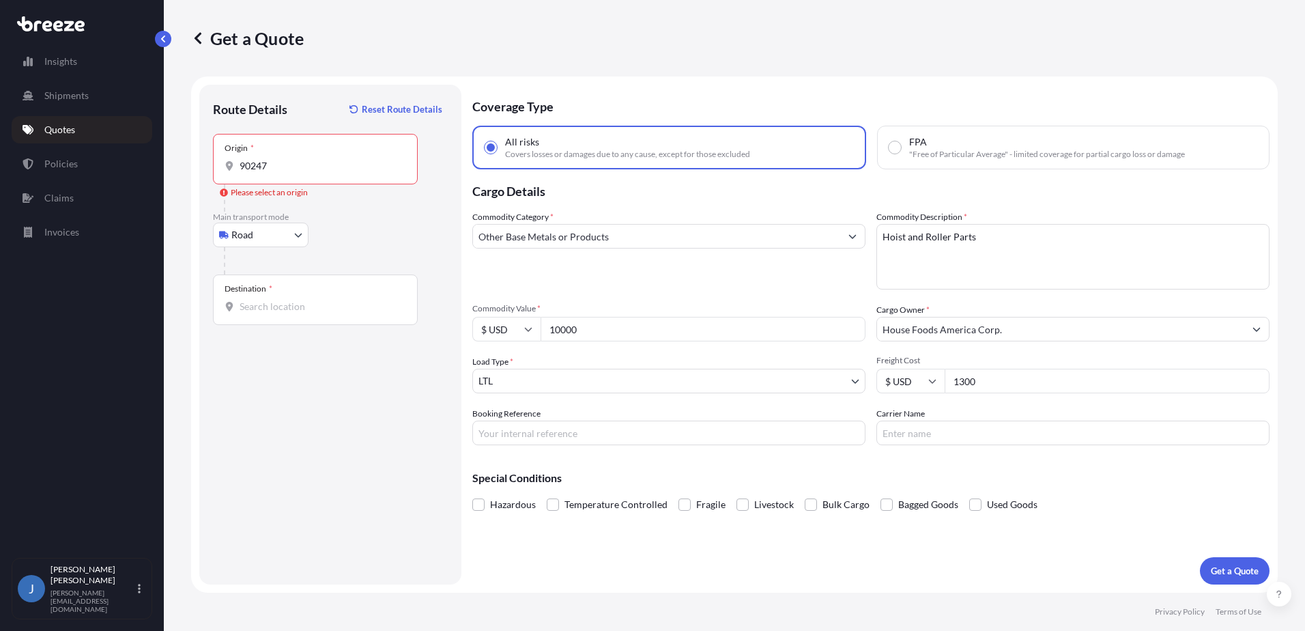
type input "1300"
click at [570, 436] on input "Booking Reference" at bounding box center [668, 433] width 393 height 25
drag, startPoint x: 589, startPoint y: 431, endPoint x: 715, endPoint y: 421, distance: 126.1
click at [598, 429] on input "Booking Reference" at bounding box center [668, 433] width 393 height 25
click at [561, 542] on div "Coverage Type All risks Covers losses or damages due to any cause, except for t…" at bounding box center [870, 335] width 797 height 500
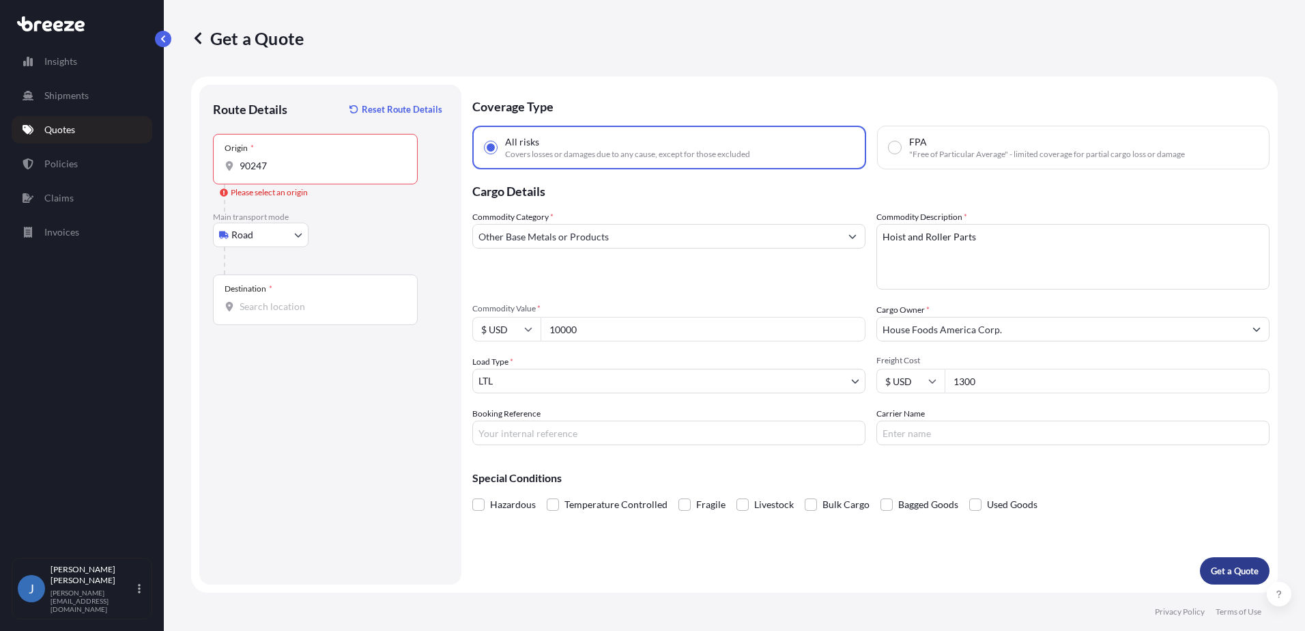
click at [1230, 572] on p "Get a Quote" at bounding box center [1235, 571] width 48 height 14
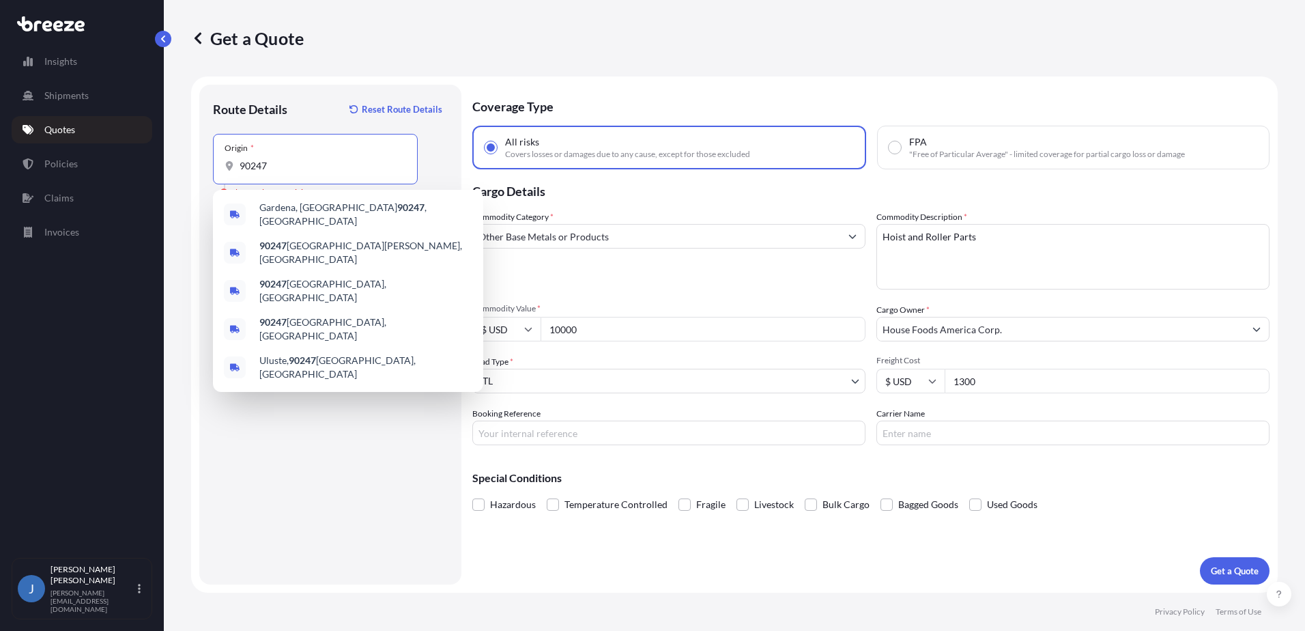
click at [307, 163] on input "90247" at bounding box center [320, 166] width 161 height 14
type input "[GEOGRAPHIC_DATA], [GEOGRAPHIC_DATA]"
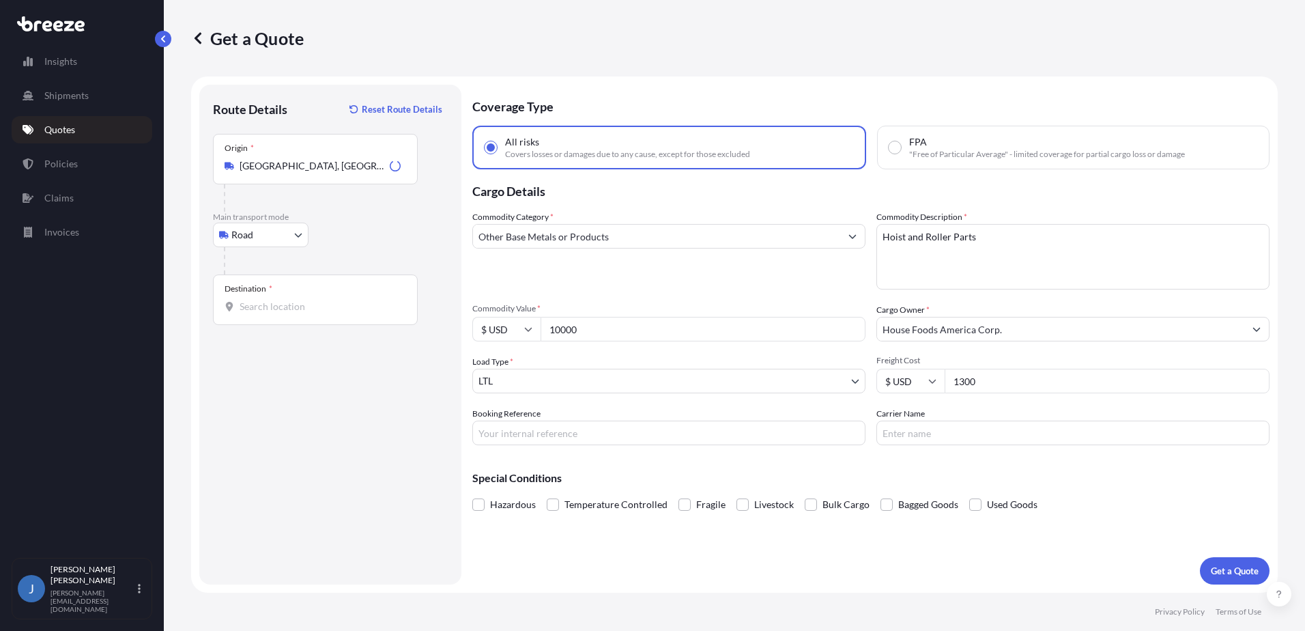
click at [314, 294] on div "Destination *" at bounding box center [315, 299] width 205 height 51
click at [314, 300] on input "Destination *" at bounding box center [320, 307] width 161 height 14
drag, startPoint x: 401, startPoint y: 280, endPoint x: 392, endPoint y: 286, distance: 10.8
click at [397, 282] on div "Destination *" at bounding box center [315, 299] width 205 height 51
click at [397, 300] on input "Destination * Please select a destination" at bounding box center [320, 307] width 161 height 14
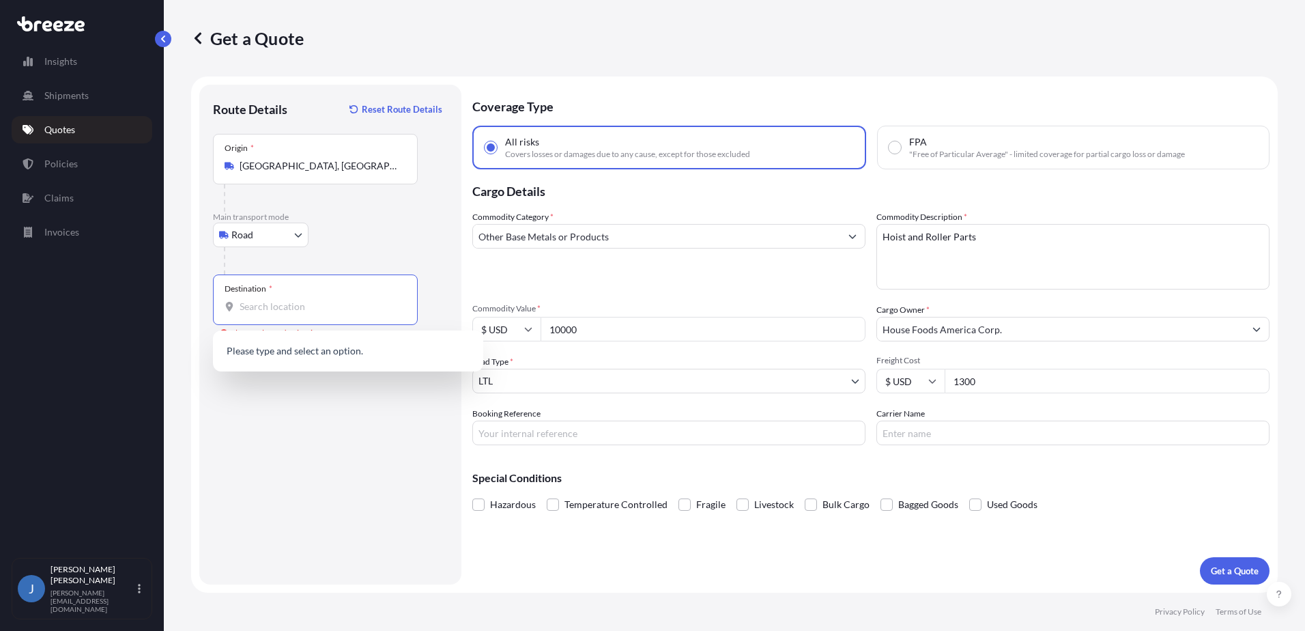
click at [378, 302] on input "Destination * Please select a destination" at bounding box center [320, 307] width 161 height 14
type input "[GEOGRAPHIC_DATA], [GEOGRAPHIC_DATA]"
click at [1045, 440] on input "Carrier Name" at bounding box center [1073, 433] width 393 height 25
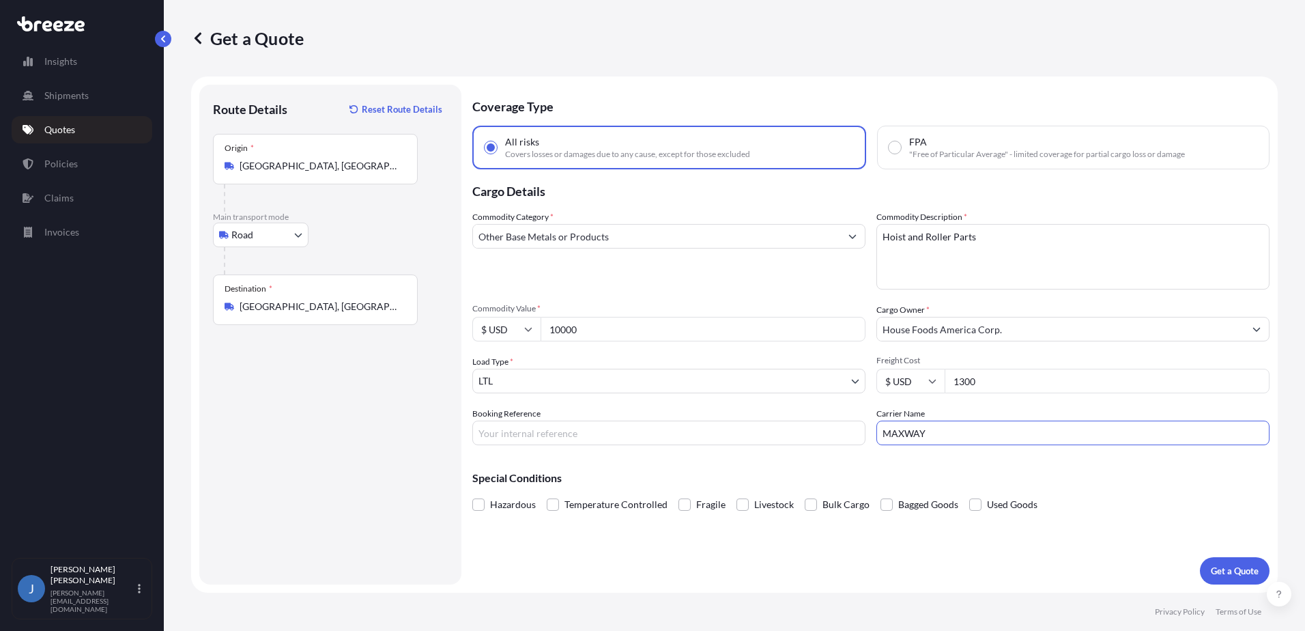
type input "MAXWAY"
click at [634, 432] on input "Booking Reference" at bounding box center [668, 433] width 393 height 25
paste input "Return Number: 700091588"
type input "Return Number: 700091588"
click at [634, 463] on div "Special Conditions Hazardous Temperature Controlled Fragile Livestock Bulk Carg…" at bounding box center [870, 485] width 797 height 59
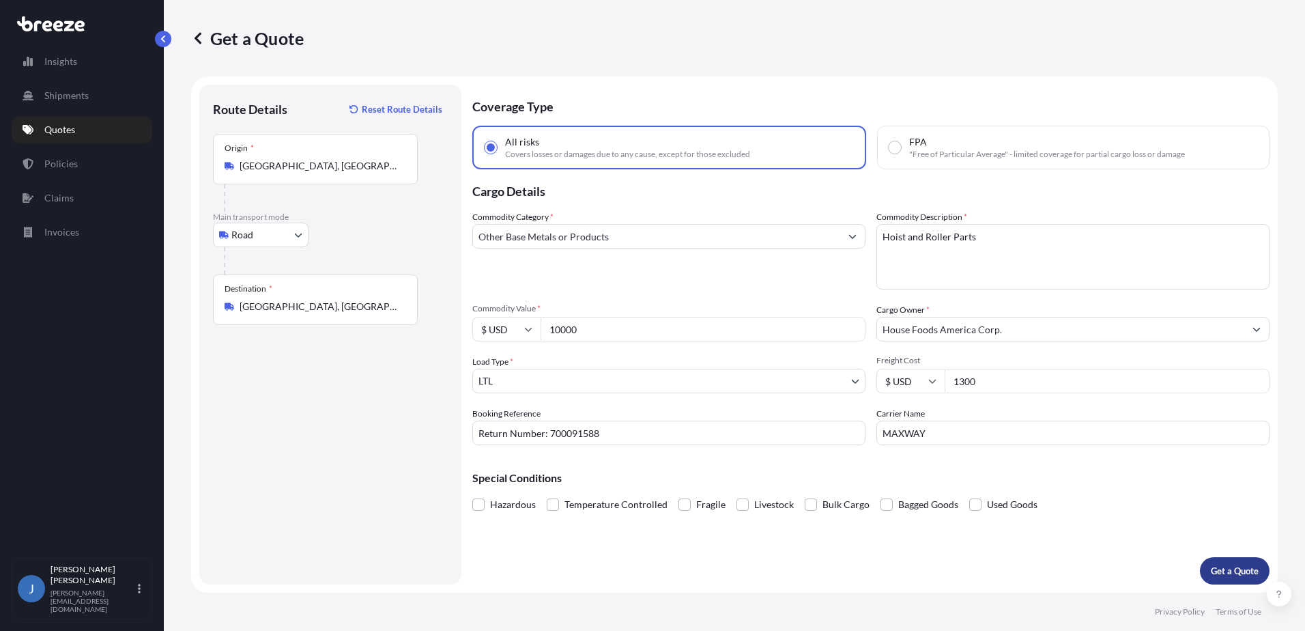
click at [1243, 569] on p "Get a Quote" at bounding box center [1235, 571] width 48 height 14
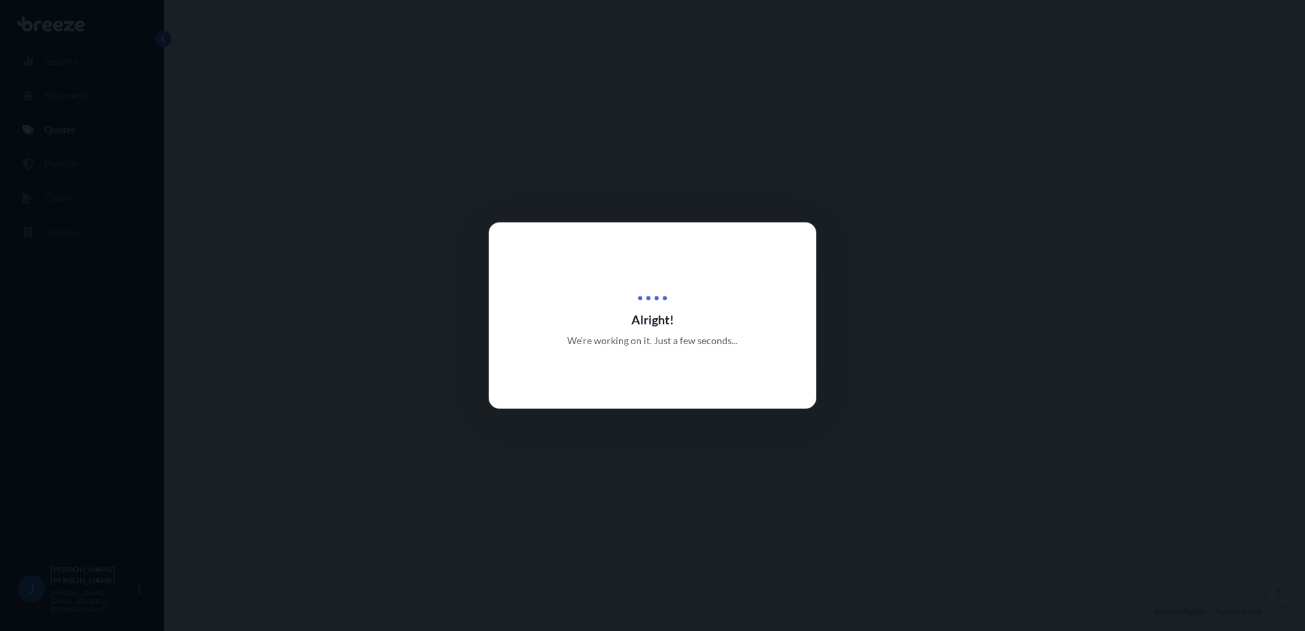
select select "Road"
select select "1"
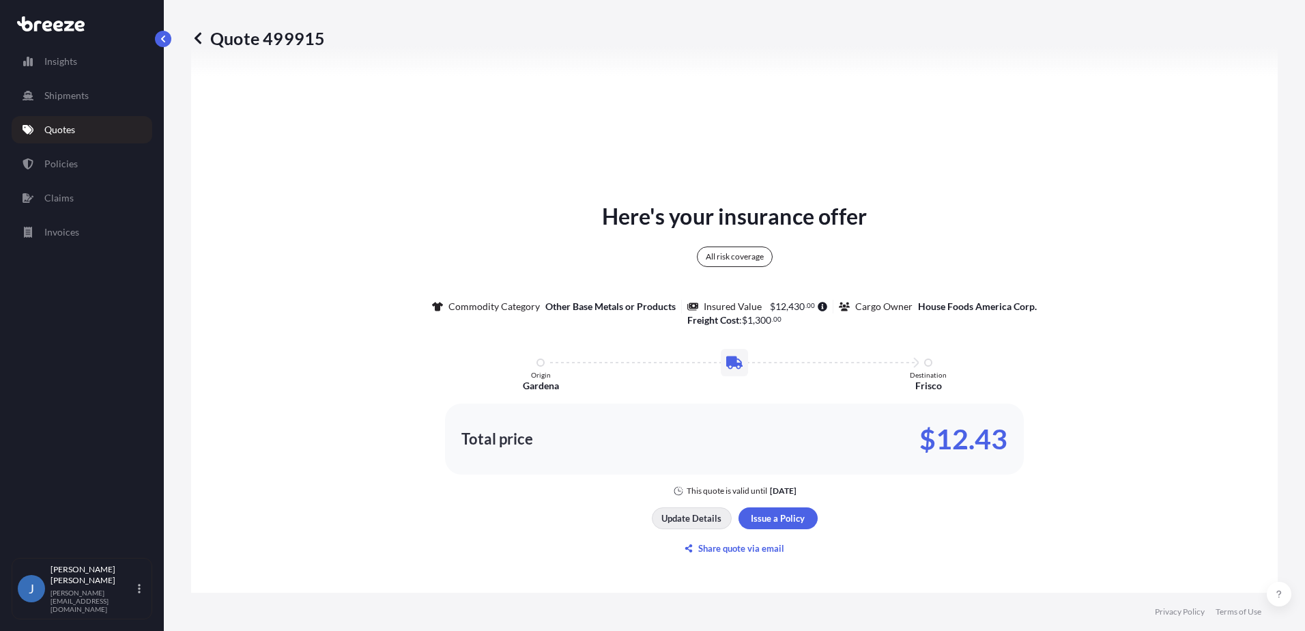
scroll to position [632, 0]
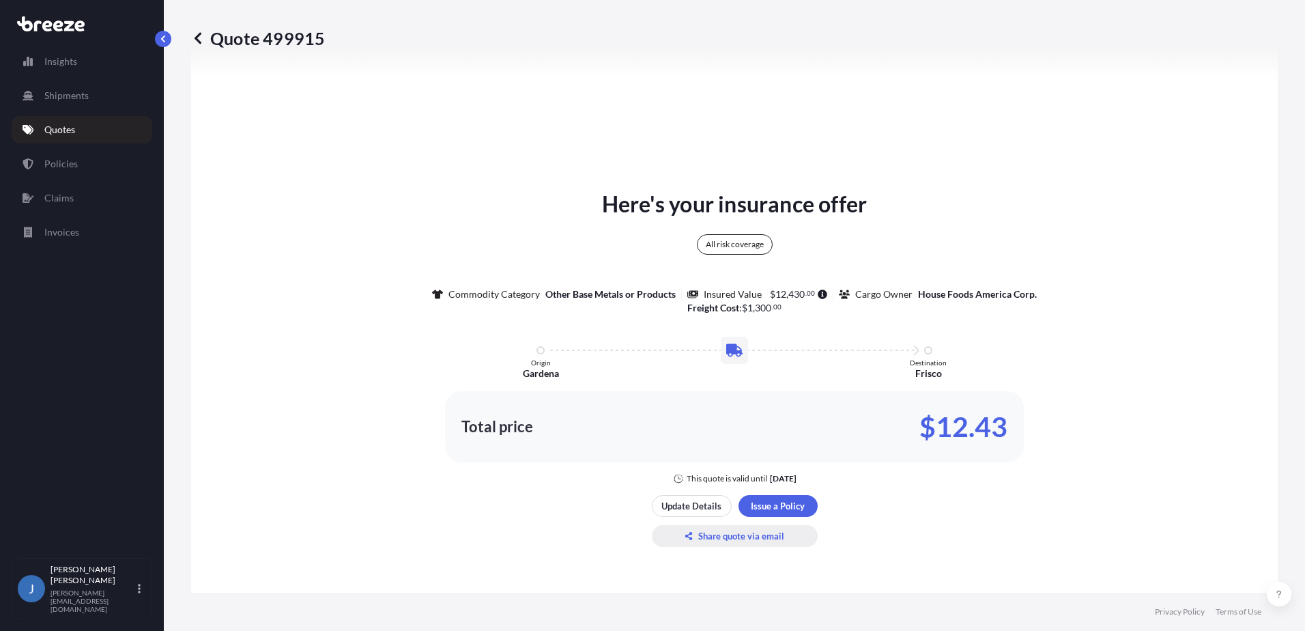
click at [767, 537] on p "Share quote via email" at bounding box center [741, 536] width 86 height 14
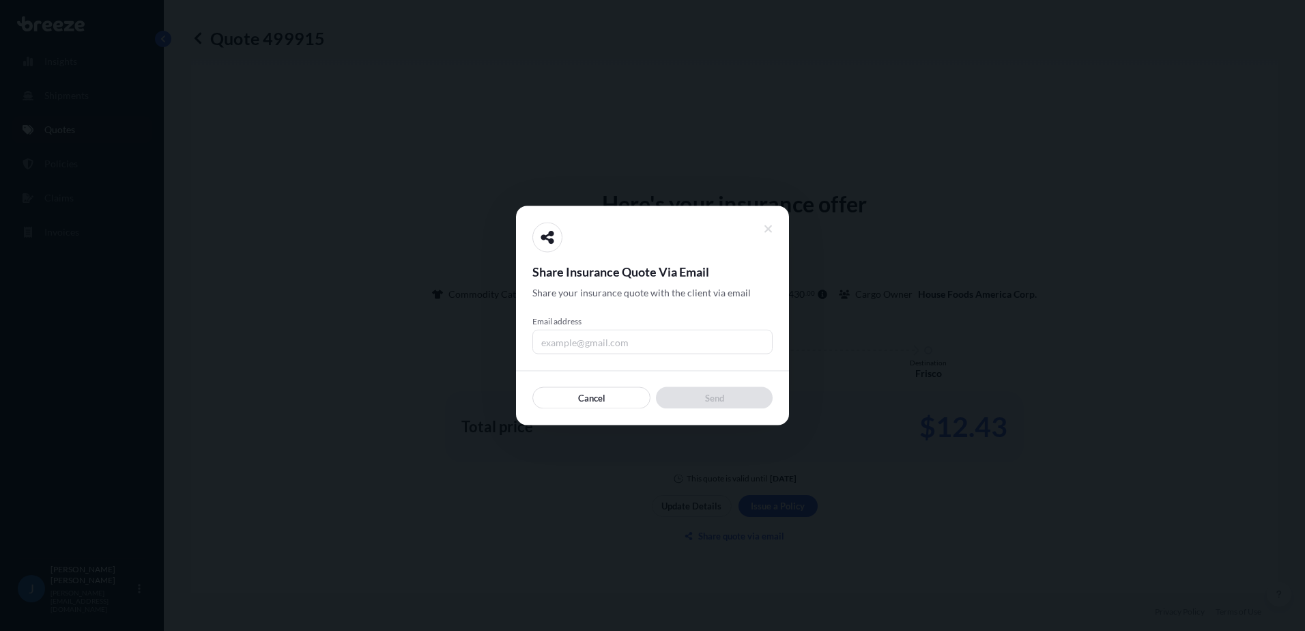
click at [666, 343] on input "Email address" at bounding box center [653, 342] width 240 height 25
type input "a"
click at [681, 336] on input "[PERSON_NAME][EMAIL_ADDRESS][DOMAIN_NAME]" at bounding box center [653, 342] width 240 height 25
click at [554, 337] on input "[PERSON_NAME][EMAIL_ADDRESS][DOMAIN_NAME]" at bounding box center [653, 342] width 240 height 25
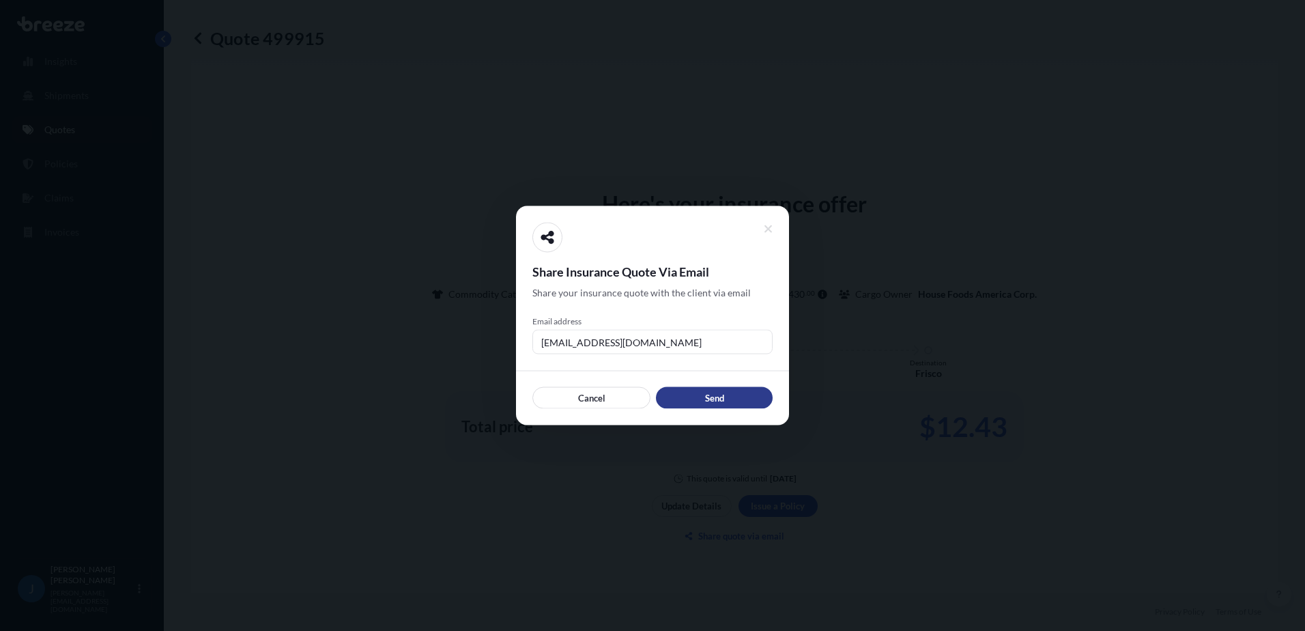
type input "[EMAIL_ADDRESS][DOMAIN_NAME]"
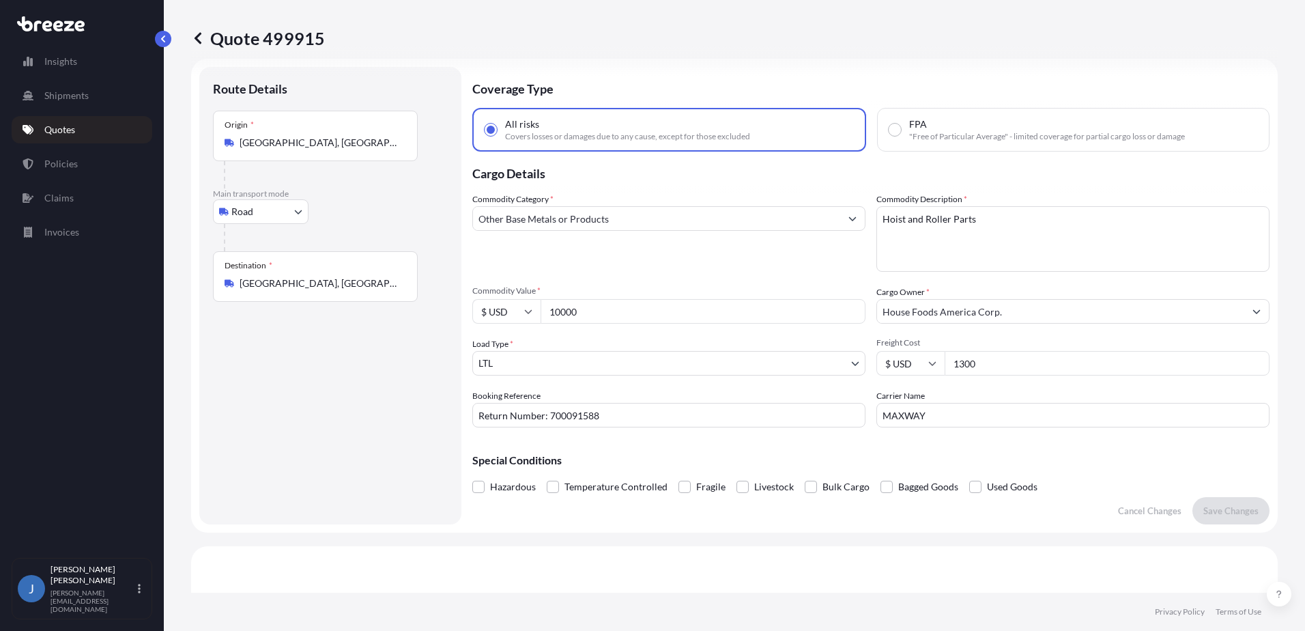
scroll to position [23, 0]
